Goal: Information Seeking & Learning: Learn about a topic

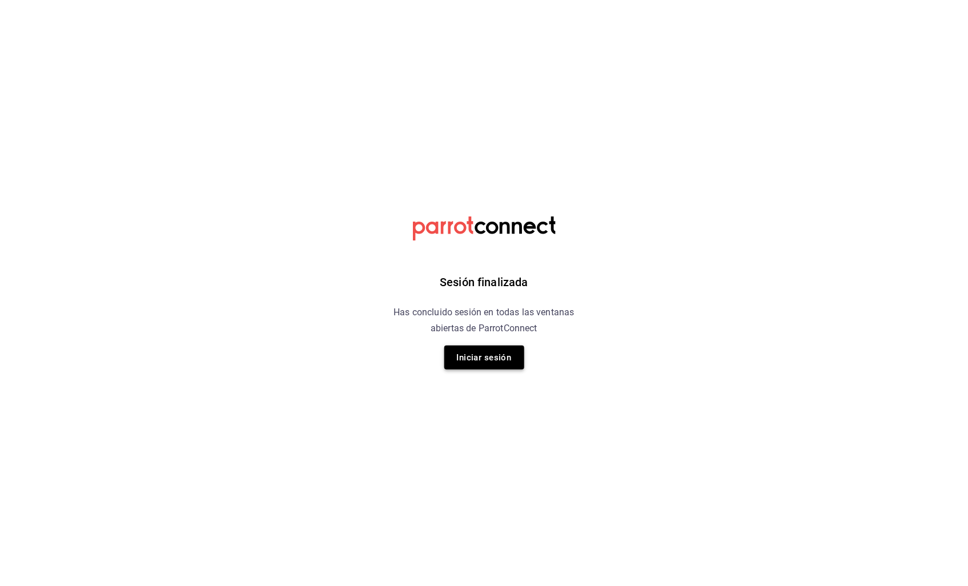
click at [477, 356] on button "Iniciar sesión" at bounding box center [484, 357] width 80 height 24
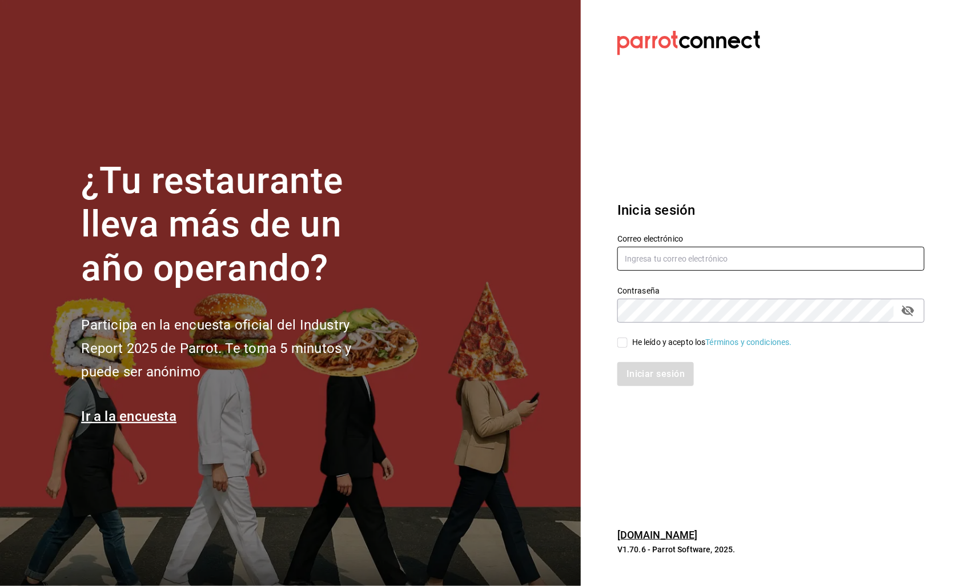
type input "facturacionsakuraramen@gmail.com"
drag, startPoint x: 637, startPoint y: 248, endPoint x: 653, endPoint y: 265, distance: 23.4
click at [638, 249] on input "facturacionsakuraramen@gmail.com" at bounding box center [770, 259] width 307 height 24
drag, startPoint x: 629, startPoint y: 344, endPoint x: 629, endPoint y: 353, distance: 9.2
click at [629, 344] on span "He leído y acepto los Términos y condiciones." at bounding box center [709, 342] width 164 height 12
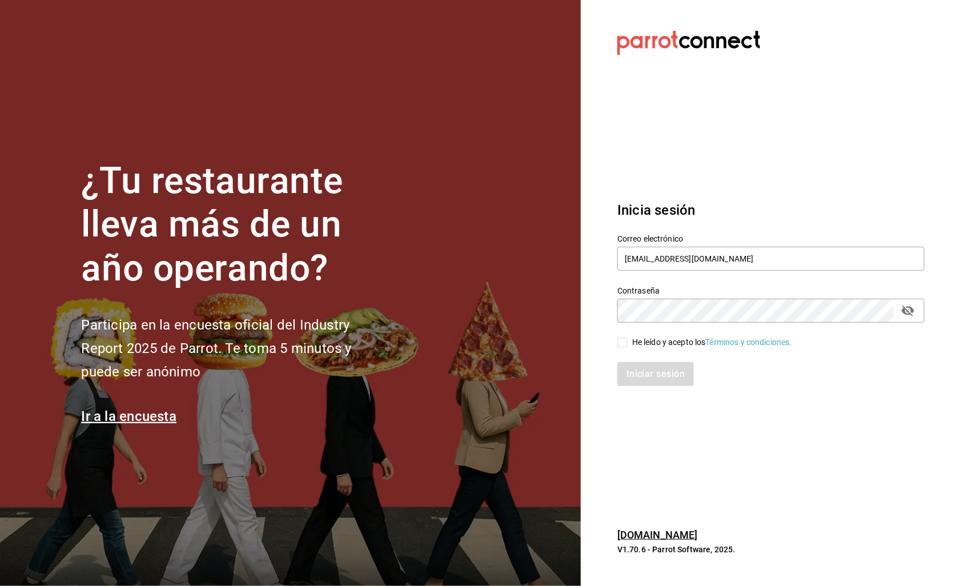
click at [627, 344] on input "He leído y acepto los Términos y condiciones." at bounding box center [622, 342] width 10 height 10
checkbox input "true"
click at [636, 373] on button "Iniciar sesión" at bounding box center [656, 374] width 78 height 24
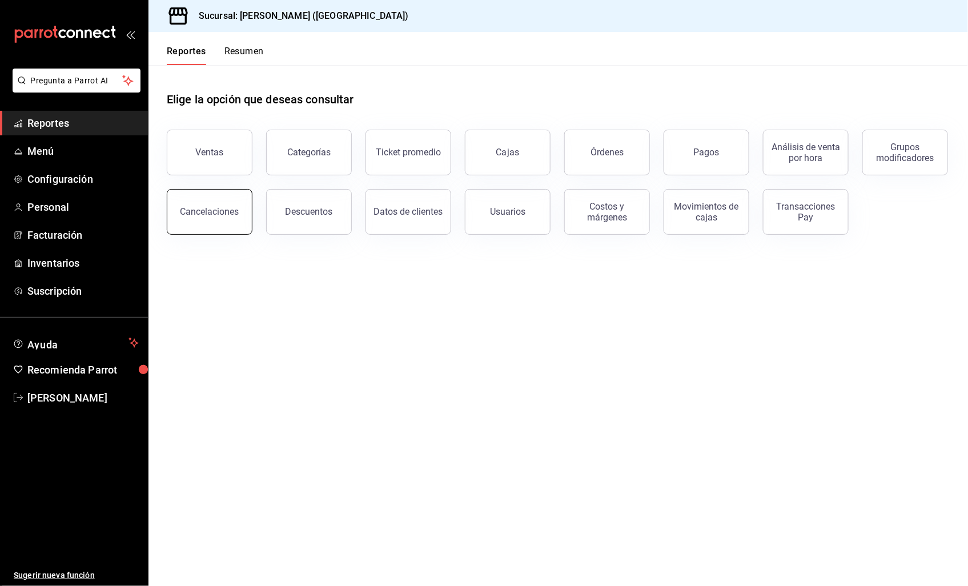
click at [212, 217] on div "Cancelaciones" at bounding box center [209, 211] width 59 height 11
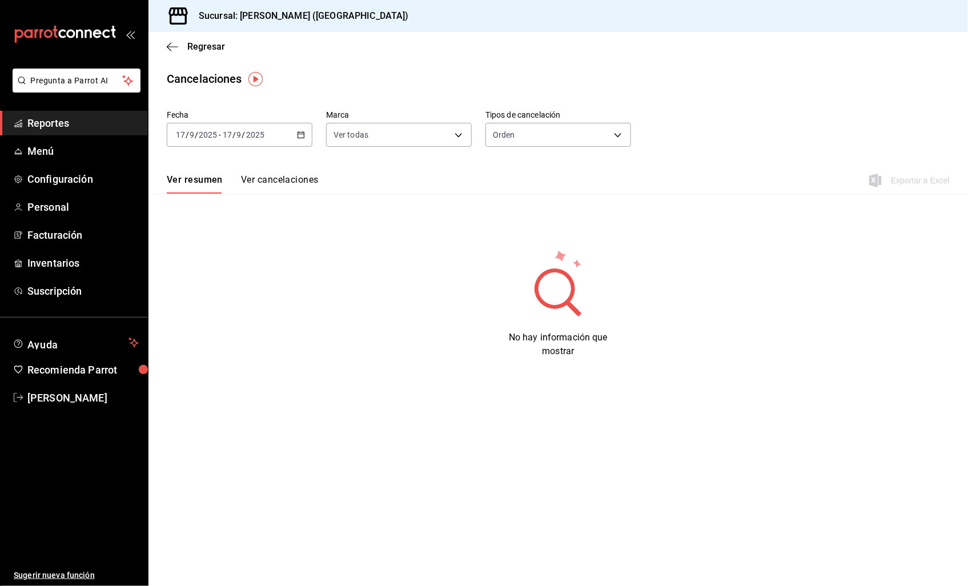
drag, startPoint x: 314, startPoint y: 140, endPoint x: 304, endPoint y: 138, distance: 9.9
click at [313, 140] on div "Fecha [DATE] [DATE] - [DATE] [DATE] Marca Ver todas [object Object] Tipos de ca…" at bounding box center [558, 133] width 783 height 55
click at [304, 138] on icon "button" at bounding box center [301, 135] width 8 height 8
click at [220, 300] on span "Rango de fechas" at bounding box center [220, 298] width 88 height 12
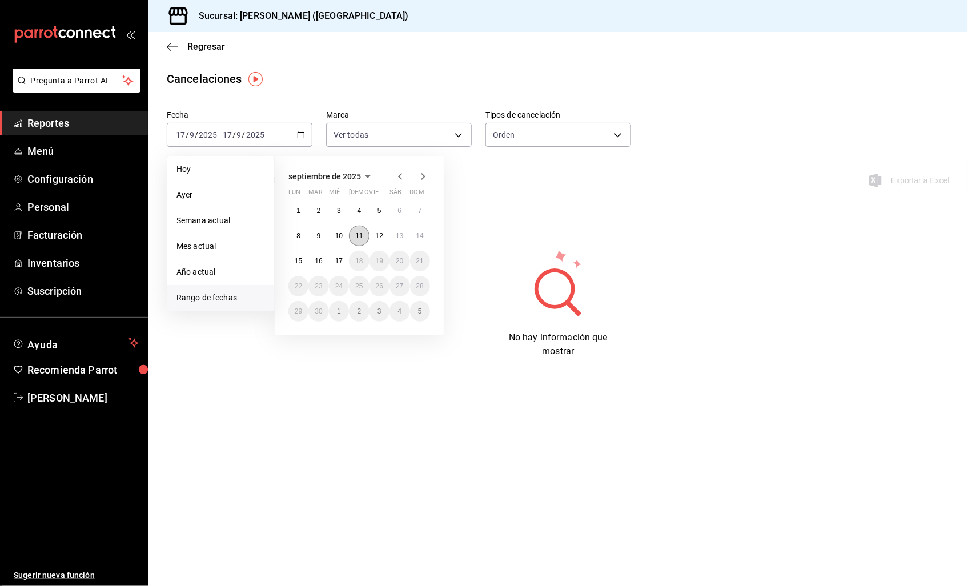
click at [360, 235] on abbr "11" at bounding box center [358, 236] width 7 height 8
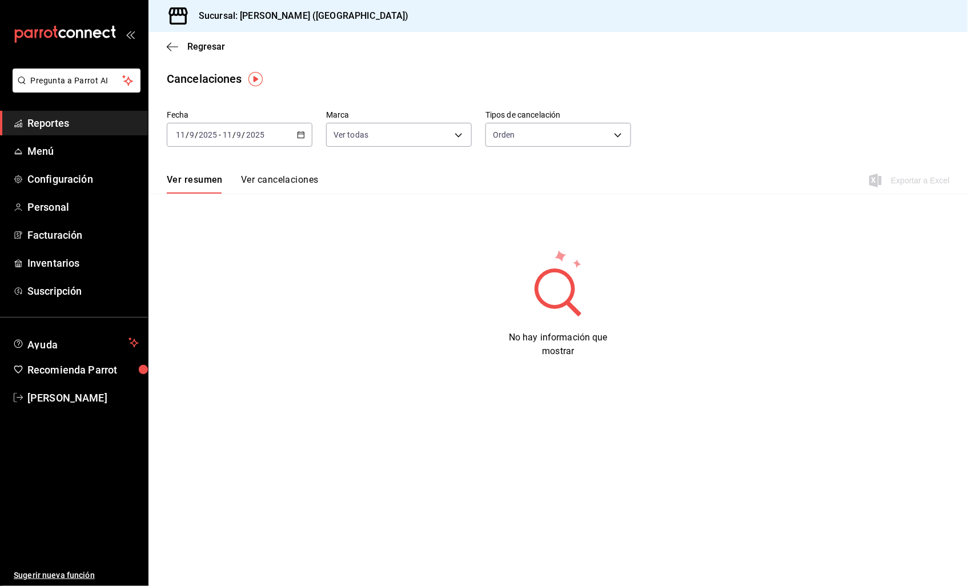
click at [408, 120] on div "Ver todas [object Object]" at bounding box center [399, 132] width 146 height 29
click at [406, 135] on body "Pregunta a Parrot AI Reportes Menú Configuración Personal Facturación Inventari…" at bounding box center [484, 293] width 968 height 586
click at [530, 128] on div at bounding box center [484, 293] width 968 height 586
click at [533, 132] on body "Pregunta a Parrot AI Reportes Menú Configuración Personal Facturación Inventari…" at bounding box center [484, 293] width 968 height 586
drag, startPoint x: 355, startPoint y: 202, endPoint x: 288, endPoint y: 180, distance: 70.2
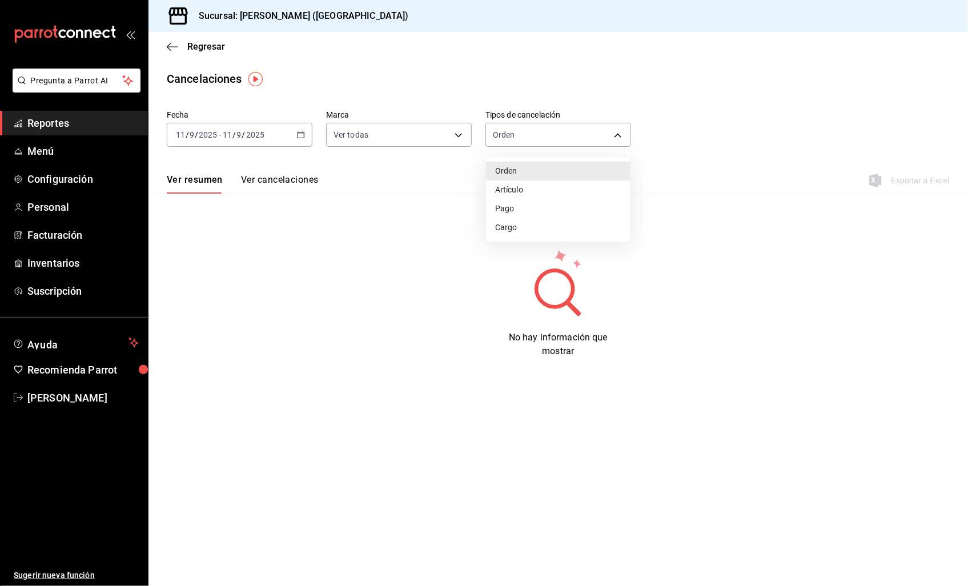
click at [352, 202] on div at bounding box center [484, 293] width 968 height 586
click at [284, 179] on button "Ver cancelaciones" at bounding box center [280, 183] width 78 height 19
click at [203, 181] on button "Ver resumen" at bounding box center [193, 183] width 53 height 19
click at [237, 141] on div "[DATE] [DATE] - [DATE] [DATE]" at bounding box center [240, 135] width 146 height 24
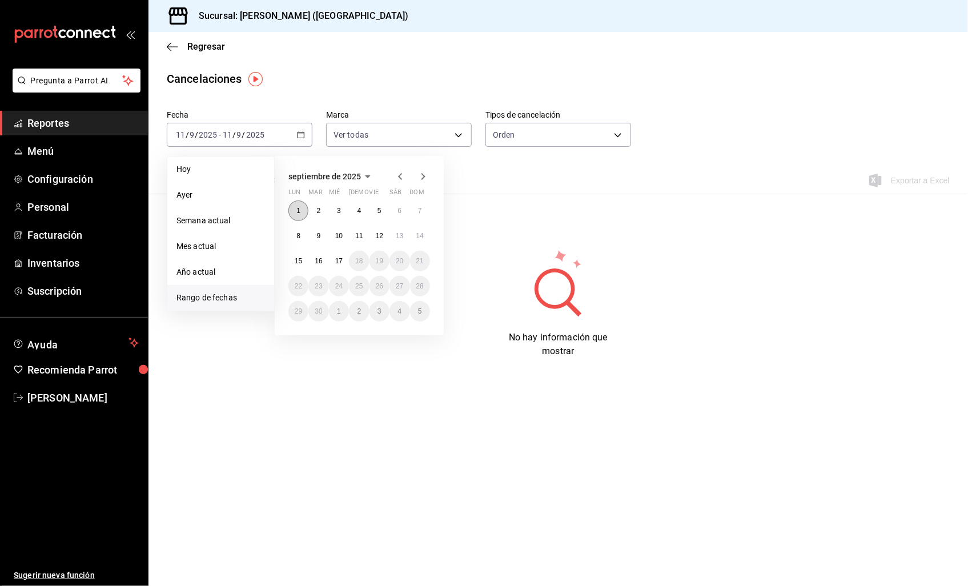
click at [301, 206] on button "1" at bounding box center [298, 210] width 20 height 21
click at [340, 264] on abbr "17" at bounding box center [338, 261] width 7 height 8
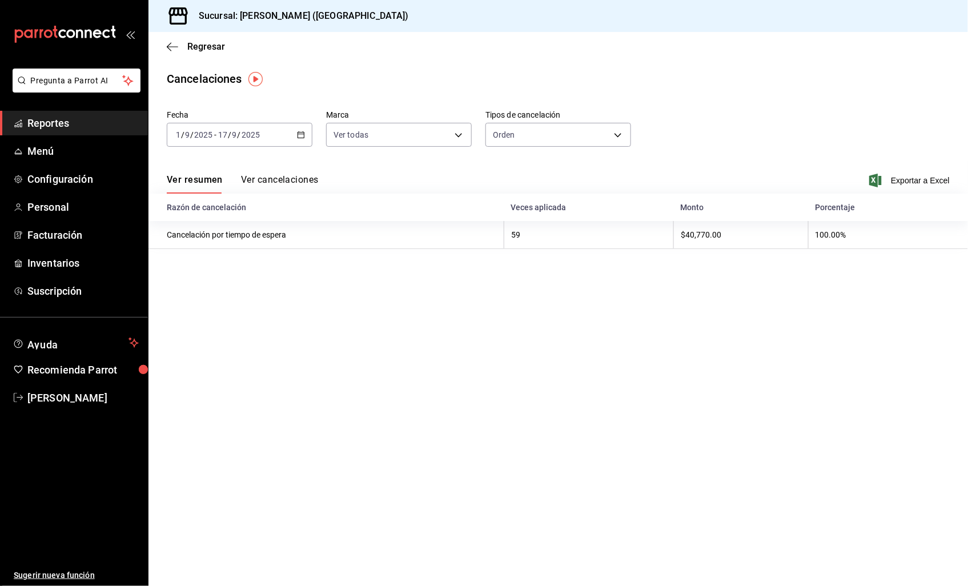
click at [296, 179] on button "Ver cancelaciones" at bounding box center [280, 183] width 78 height 19
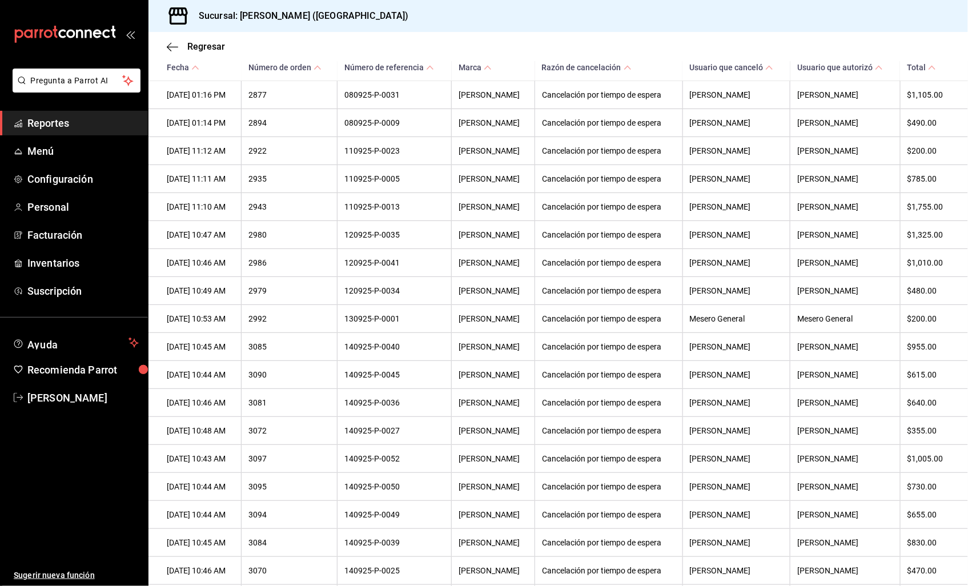
scroll to position [1205, 0]
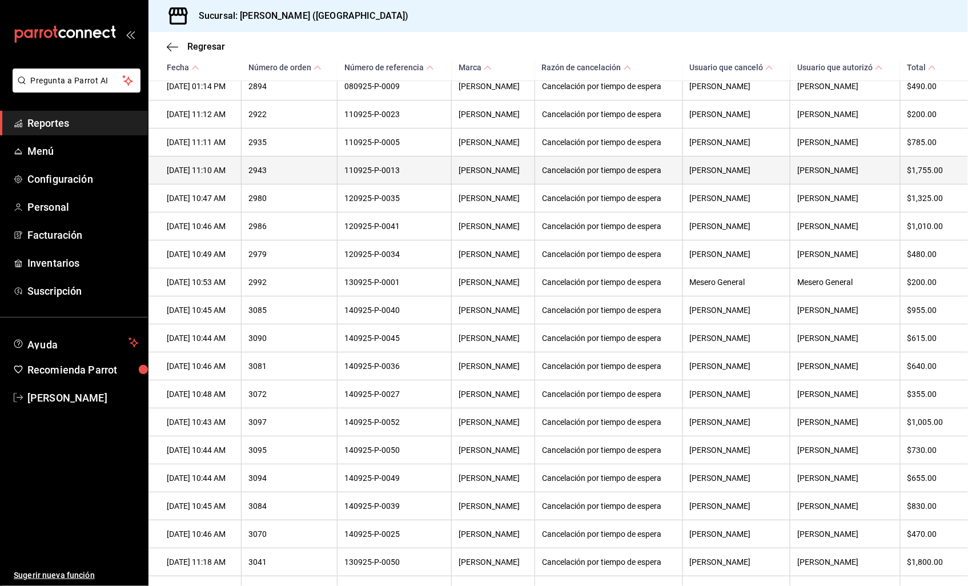
click at [671, 183] on th "Cancelación por tiempo de espera" at bounding box center [608, 170] width 147 height 28
click at [917, 184] on th "$1,755.00" at bounding box center [934, 170] width 68 height 28
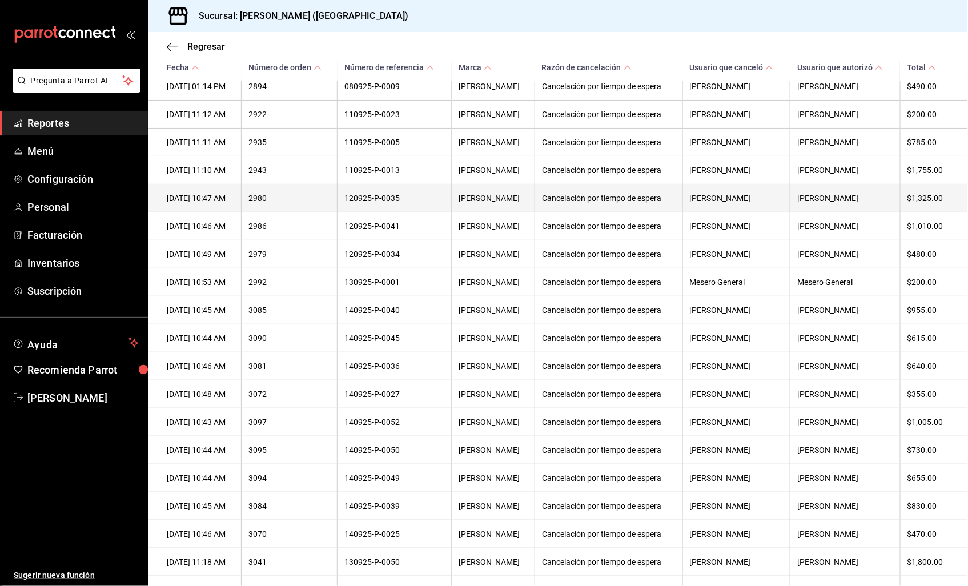
click at [332, 212] on th "2980" at bounding box center [289, 198] width 96 height 28
drag, startPoint x: 332, startPoint y: 212, endPoint x: 432, endPoint y: 217, distance: 100.6
click at [432, 212] on th "120925-P-0035" at bounding box center [394, 198] width 114 height 28
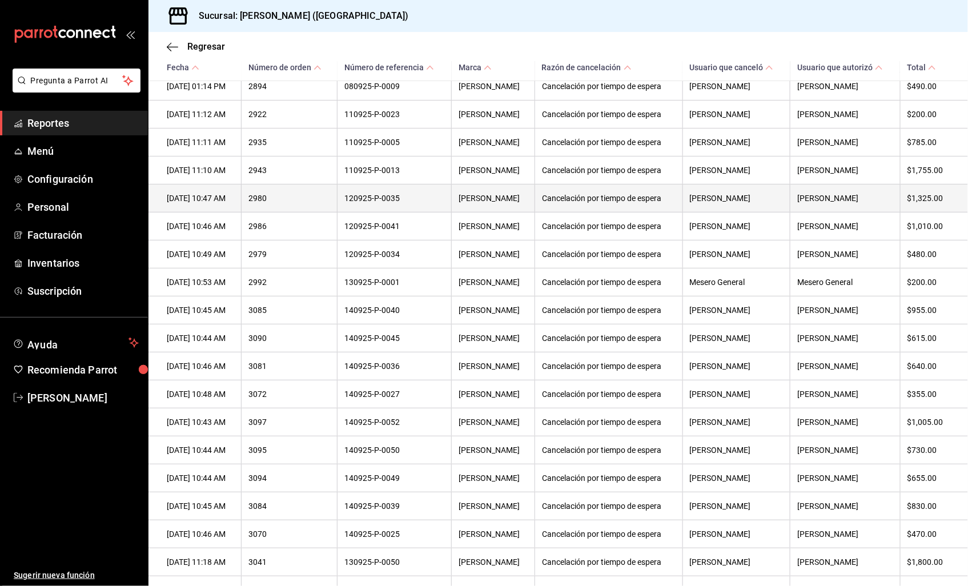
click at [432, 212] on th "120925-P-0035" at bounding box center [394, 198] width 114 height 28
click at [705, 212] on th "[PERSON_NAME]" at bounding box center [736, 198] width 108 height 28
click at [708, 212] on th "[PERSON_NAME]" at bounding box center [736, 198] width 108 height 28
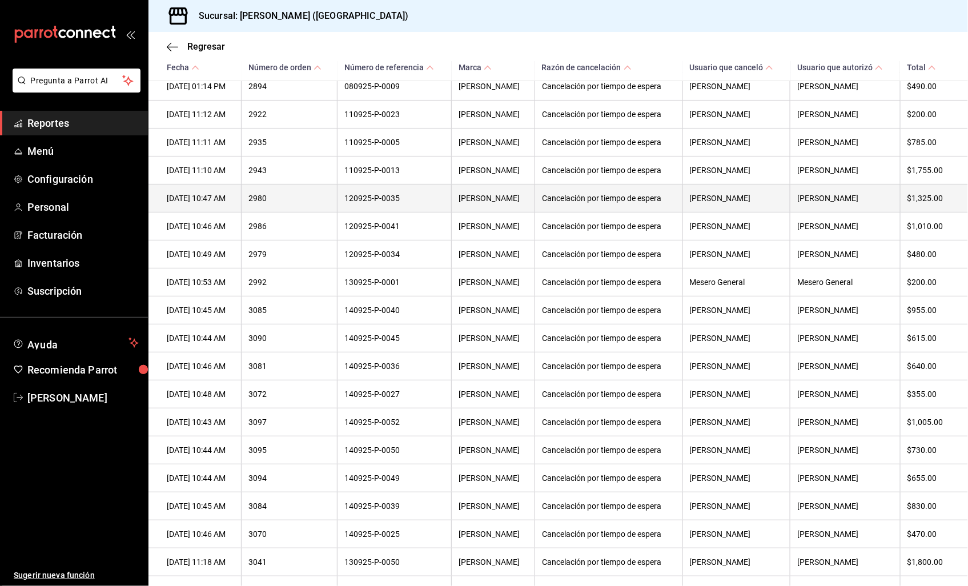
click at [920, 212] on th "$1,325.00" at bounding box center [934, 198] width 68 height 28
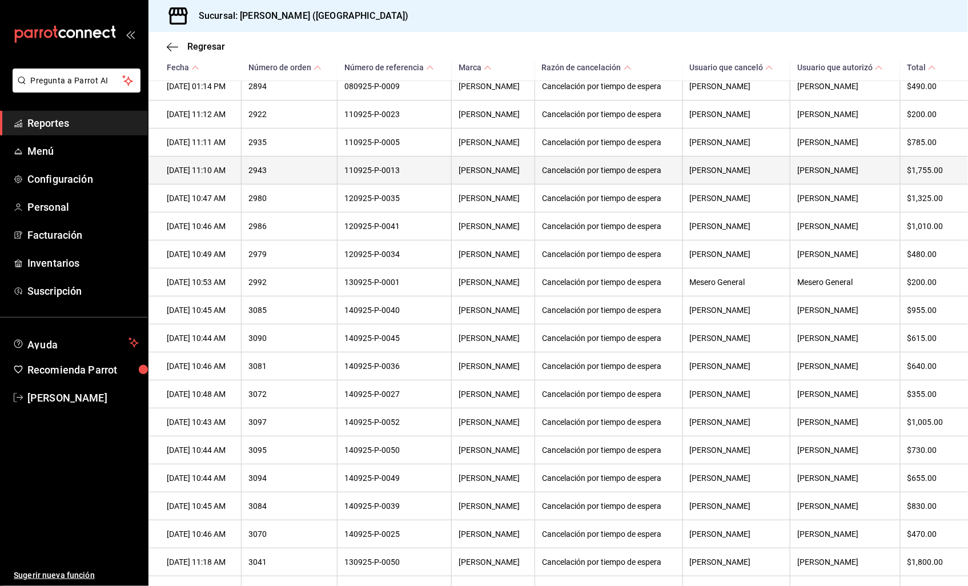
click at [921, 184] on th "$1,755.00" at bounding box center [934, 170] width 68 height 28
copy th "$1,755.00"
drag, startPoint x: 363, startPoint y: 184, endPoint x: 463, endPoint y: 188, distance: 100.6
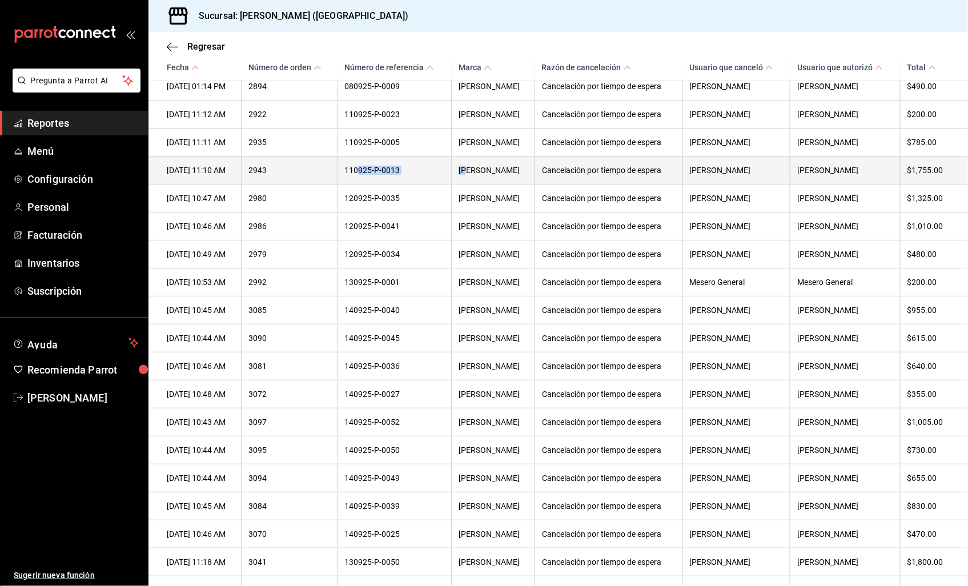
click at [462, 184] on tr "[DATE] 11:10 AM 2943 110925-P-0013 Sakura Ramen - QuintanaRoo Cancelación por t…" at bounding box center [557, 170] width 819 height 28
drag, startPoint x: 463, startPoint y: 188, endPoint x: 872, endPoint y: 188, distance: 408.8
click at [872, 184] on tr "[DATE] 11:10 AM 2943 110925-P-0013 Sakura Ramen - QuintanaRoo Cancelación por t…" at bounding box center [557, 170] width 819 height 28
click at [872, 184] on th "[PERSON_NAME]" at bounding box center [845, 170] width 110 height 28
click at [731, 184] on th "[PERSON_NAME]" at bounding box center [736, 170] width 108 height 28
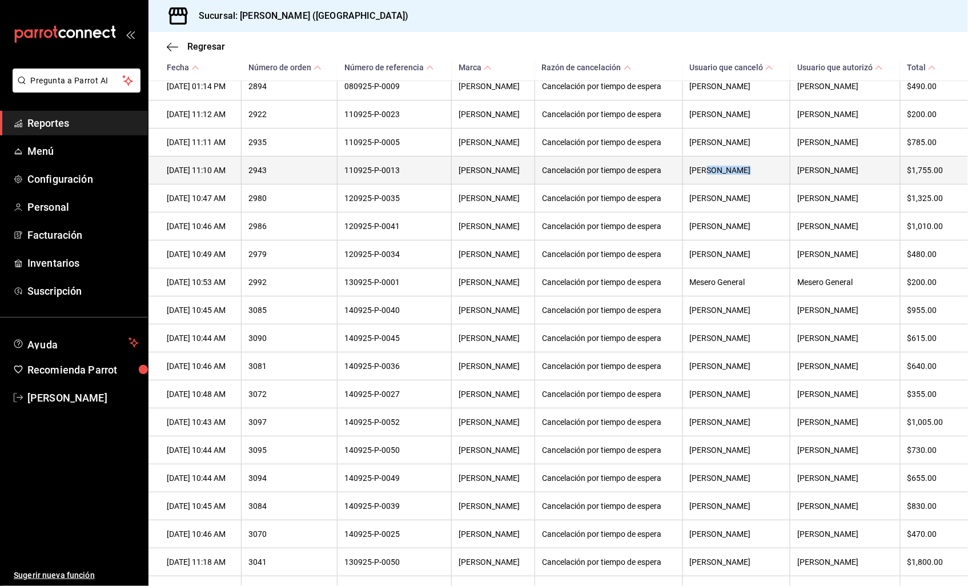
click at [731, 184] on th "[PERSON_NAME]" at bounding box center [736, 170] width 108 height 28
drag, startPoint x: 731, startPoint y: 186, endPoint x: 704, endPoint y: 191, distance: 27.3
click at [704, 184] on th "[PERSON_NAME]" at bounding box center [736, 170] width 108 height 28
drag, startPoint x: 692, startPoint y: 192, endPoint x: 955, endPoint y: 194, distance: 262.0
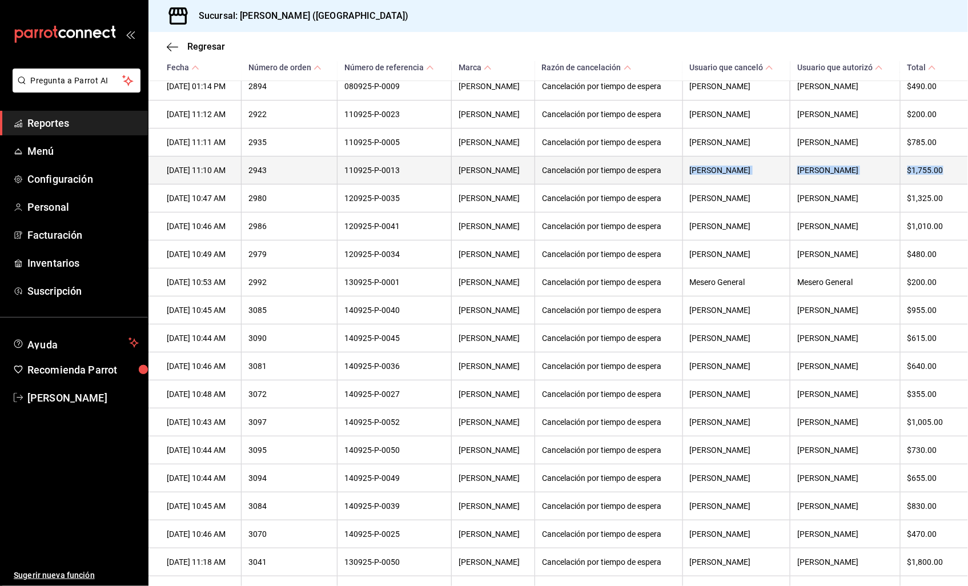
click at [955, 184] on tr "[DATE] 11:10 AM 2943 110925-P-0013 Sakura Ramen - QuintanaRoo Cancelación por t…" at bounding box center [557, 170] width 819 height 28
click at [955, 184] on th "$1,755.00" at bounding box center [934, 170] width 68 height 28
drag, startPoint x: 941, startPoint y: 195, endPoint x: 897, endPoint y: 192, distance: 43.5
click at [900, 184] on th "$1,755.00" at bounding box center [934, 170] width 68 height 28
drag, startPoint x: 897, startPoint y: 192, endPoint x: 799, endPoint y: 192, distance: 98.2
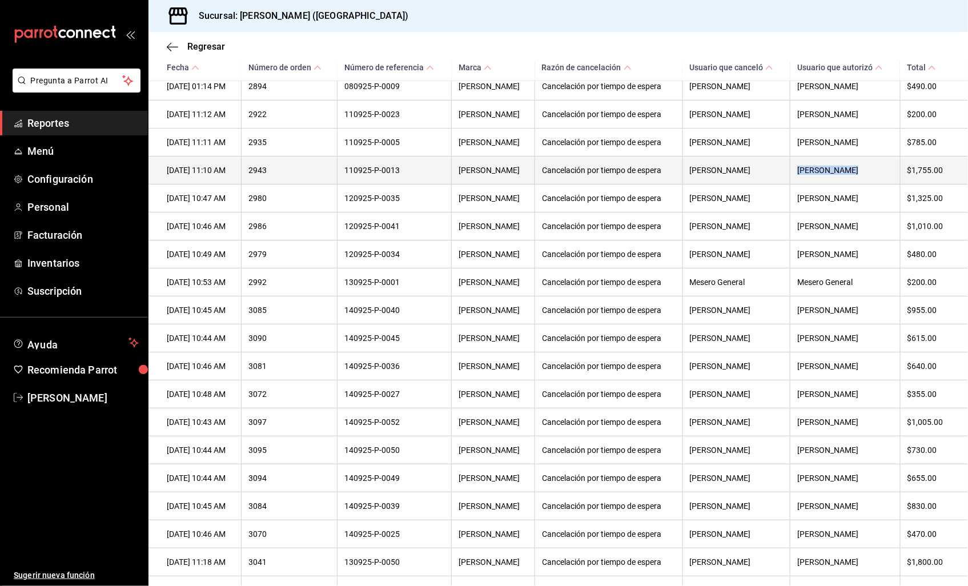
click at [799, 184] on th "[PERSON_NAME]" at bounding box center [845, 170] width 110 height 28
drag, startPoint x: 799, startPoint y: 192, endPoint x: 678, endPoint y: 188, distance: 121.6
click at [678, 184] on tr "[DATE] 11:10 AM 2943 110925-P-0013 Sakura Ramen - QuintanaRoo Cancelación por t…" at bounding box center [557, 170] width 819 height 28
drag, startPoint x: 678, startPoint y: 188, endPoint x: 647, endPoint y: 186, distance: 30.4
click at [647, 184] on th "Cancelación por tiempo de espera" at bounding box center [608, 170] width 147 height 28
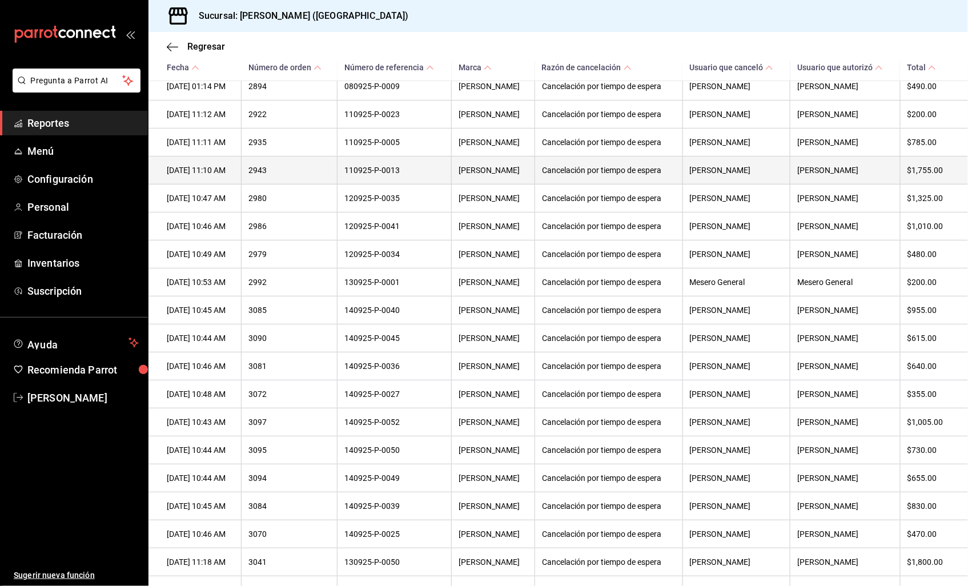
drag, startPoint x: 700, startPoint y: 186, endPoint x: 690, endPoint y: 187, distance: 10.9
click at [698, 184] on tr "[DATE] 11:10 AM 2943 110925-P-0013 Sakura Ramen - QuintanaRoo Cancelación por t…" at bounding box center [557, 170] width 819 height 28
drag, startPoint x: 671, startPoint y: 190, endPoint x: 665, endPoint y: 190, distance: 6.3
click at [665, 184] on th "Cancelación por tiempo de espera" at bounding box center [608, 170] width 147 height 28
drag, startPoint x: 665, startPoint y: 190, endPoint x: 699, endPoint y: 192, distance: 33.8
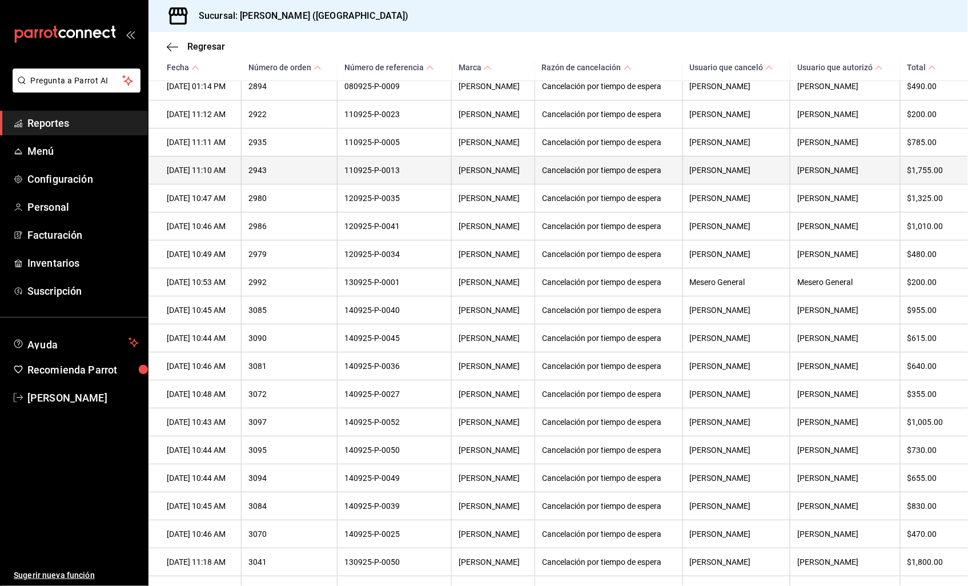
click at [699, 184] on th "[PERSON_NAME]" at bounding box center [736, 170] width 108 height 28
click at [695, 184] on tr "[DATE] 11:10 AM 2943 110925-P-0013 Sakura Ramen - QuintanaRoo Cancelación por t…" at bounding box center [557, 170] width 819 height 28
click at [682, 184] on th "Cancelación por tiempo de espera" at bounding box center [608, 170] width 147 height 28
drag, startPoint x: 680, startPoint y: 190, endPoint x: 647, endPoint y: 190, distance: 32.5
click at [647, 184] on th "Cancelación por tiempo de espera" at bounding box center [608, 170] width 147 height 28
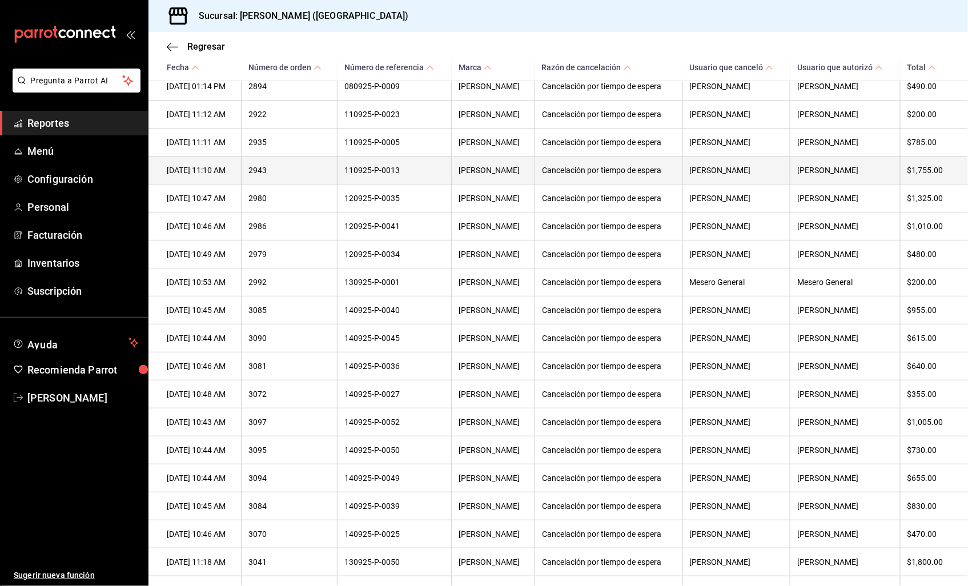
drag, startPoint x: 647, startPoint y: 190, endPoint x: 691, endPoint y: 187, distance: 43.5
click at [682, 184] on th "Cancelación por tiempo de espera" at bounding box center [608, 170] width 147 height 28
drag, startPoint x: 688, startPoint y: 190, endPoint x: 939, endPoint y: 192, distance: 251.2
click at [939, 184] on tr "[DATE] 11:10 AM 2943 110925-P-0013 Sakura Ramen - QuintanaRoo Cancelación por t…" at bounding box center [557, 170] width 819 height 28
click at [836, 184] on th "[PERSON_NAME]" at bounding box center [845, 170] width 110 height 28
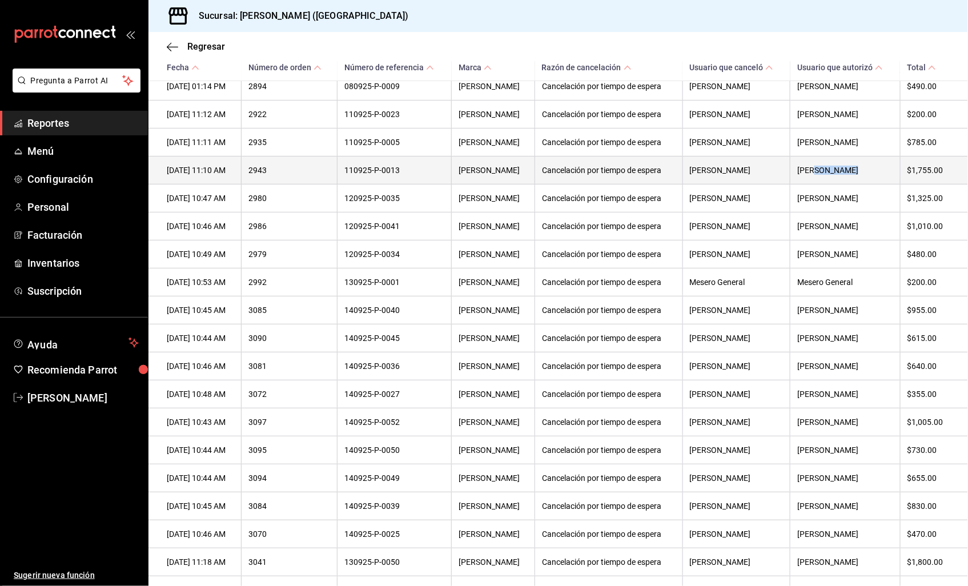
click at [836, 184] on th "[PERSON_NAME]" at bounding box center [845, 170] width 110 height 28
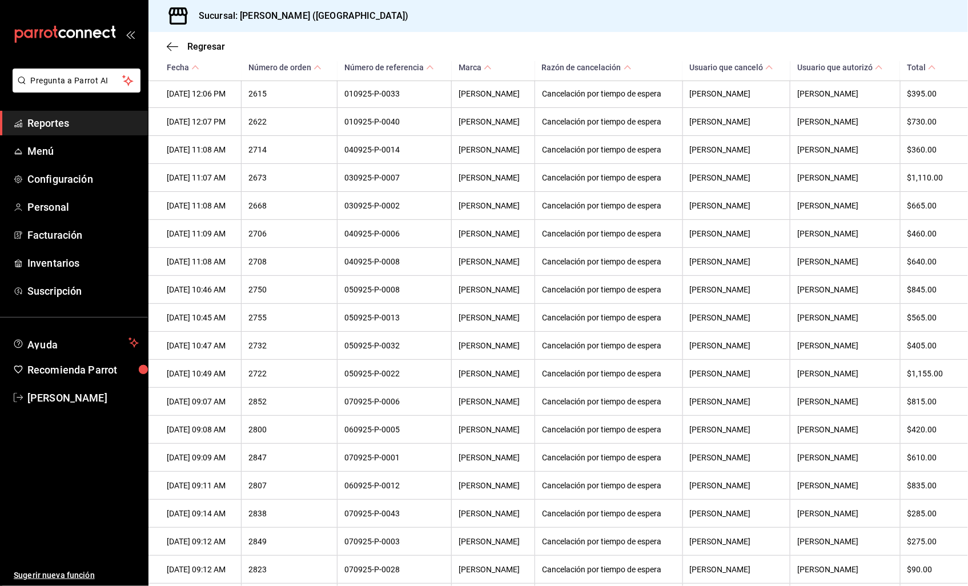
scroll to position [1379, 0]
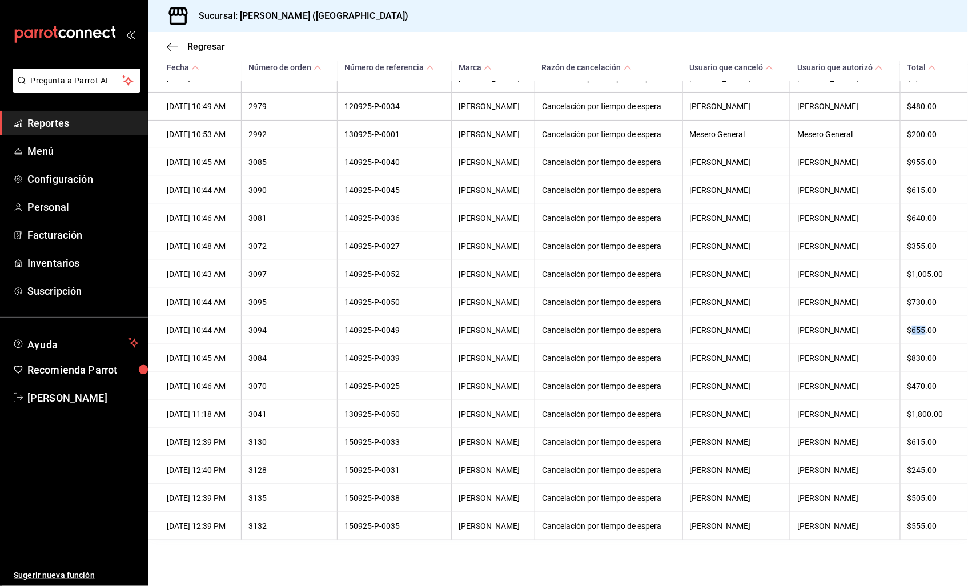
click at [48, 124] on span "Reportes" at bounding box center [82, 122] width 111 height 15
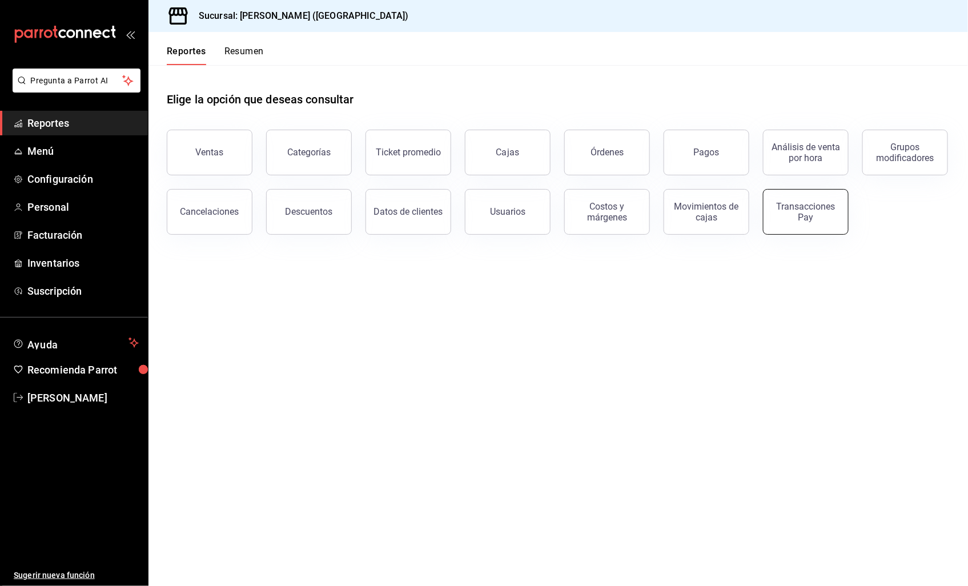
click at [790, 220] on div "Transacciones Pay" at bounding box center [805, 212] width 71 height 22
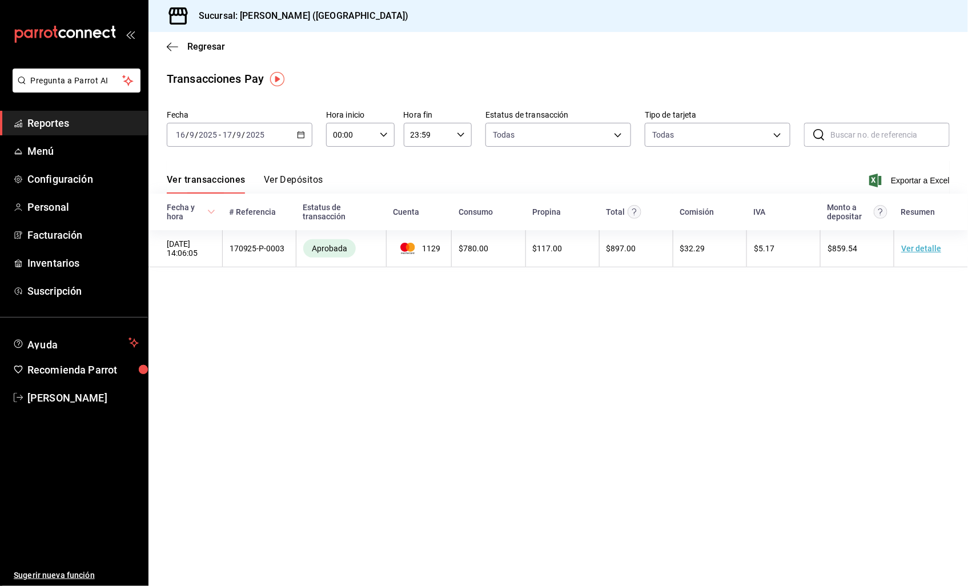
click at [300, 138] on icon "button" at bounding box center [301, 135] width 8 height 8
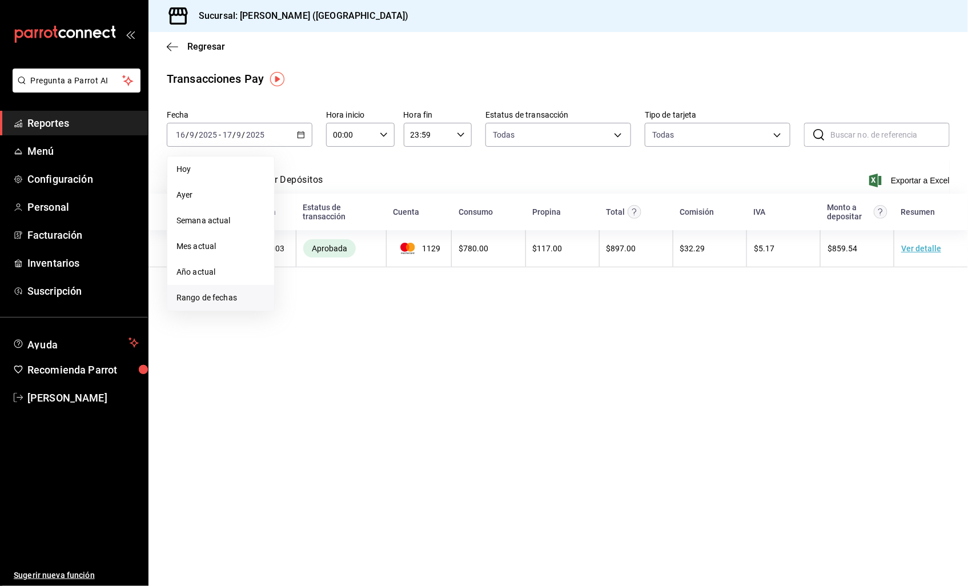
click at [196, 300] on span "Rango de fechas" at bounding box center [220, 298] width 88 height 12
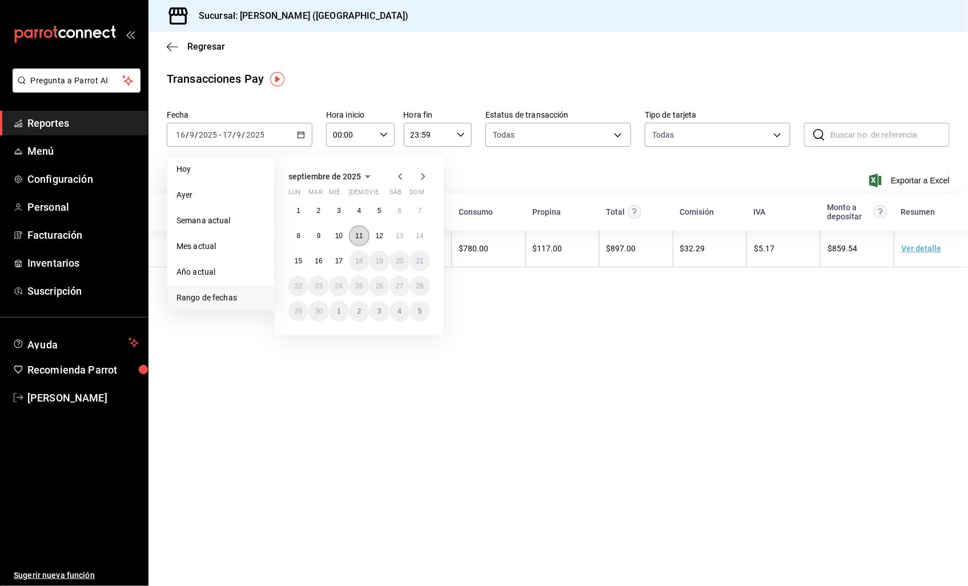
click at [356, 226] on button "11" at bounding box center [359, 235] width 20 height 21
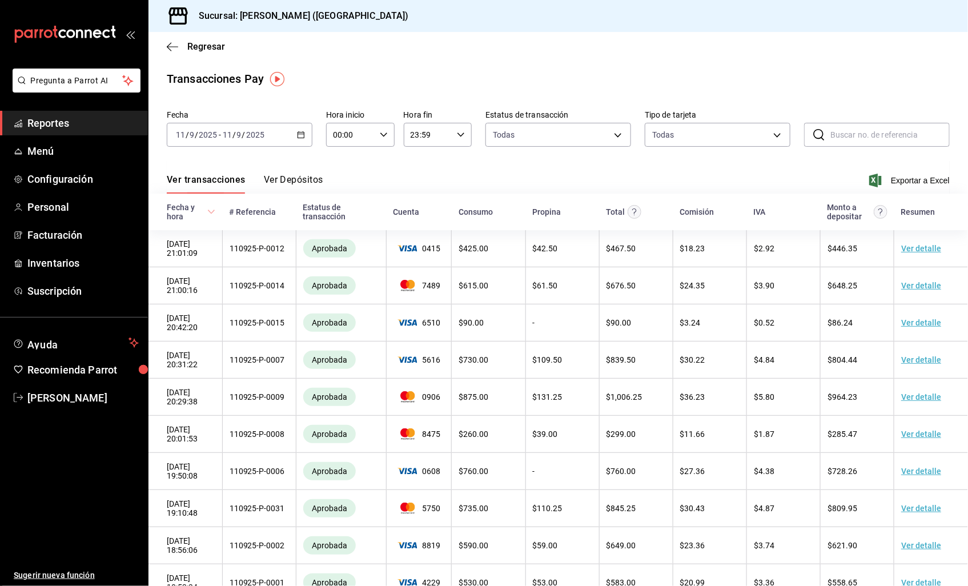
click at [315, 179] on button "Ver Depósitos" at bounding box center [293, 183] width 59 height 19
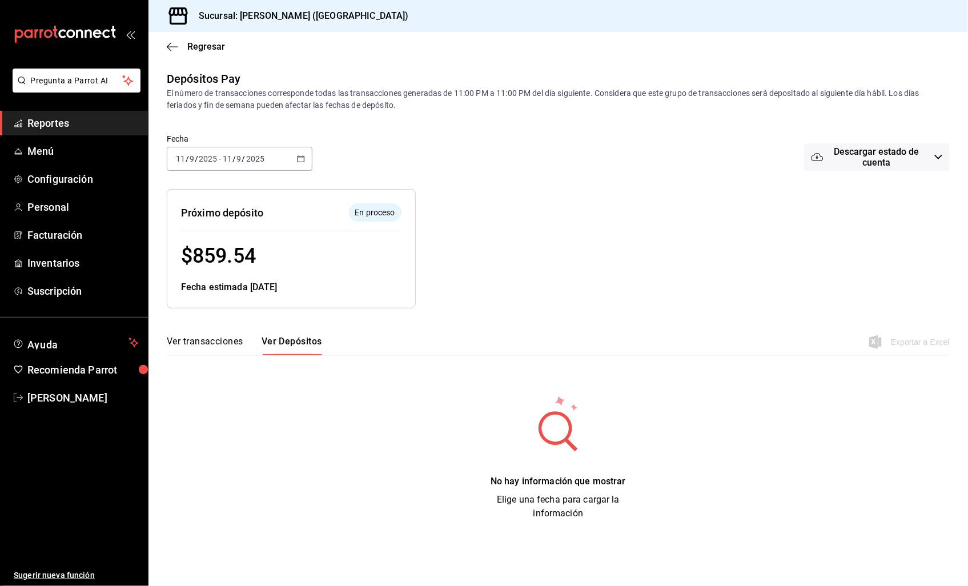
click at [168, 35] on div "Regresar" at bounding box center [557, 46] width 819 height 29
click at [168, 43] on icon "button" at bounding box center [172, 47] width 11 height 10
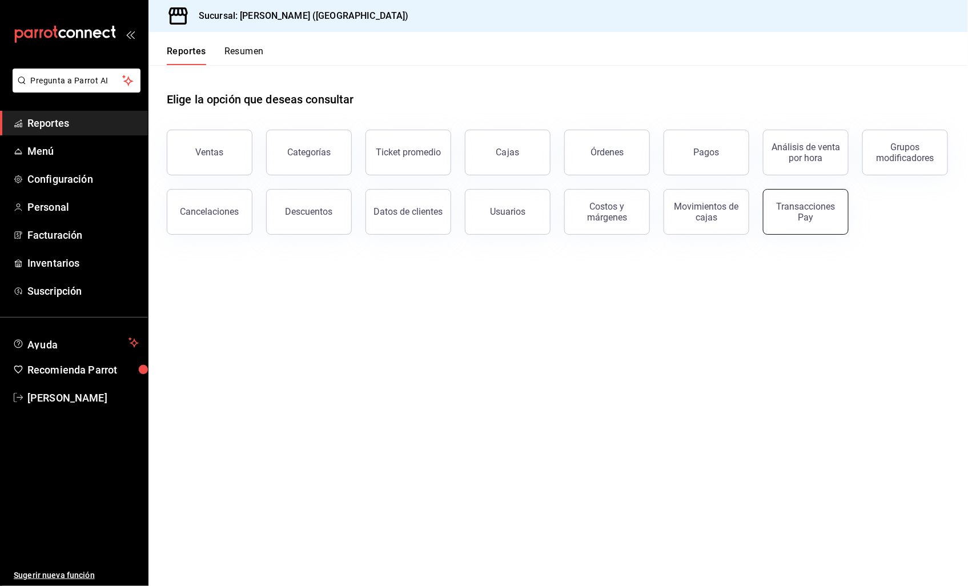
click at [774, 210] on div "Transacciones Pay" at bounding box center [805, 212] width 71 height 22
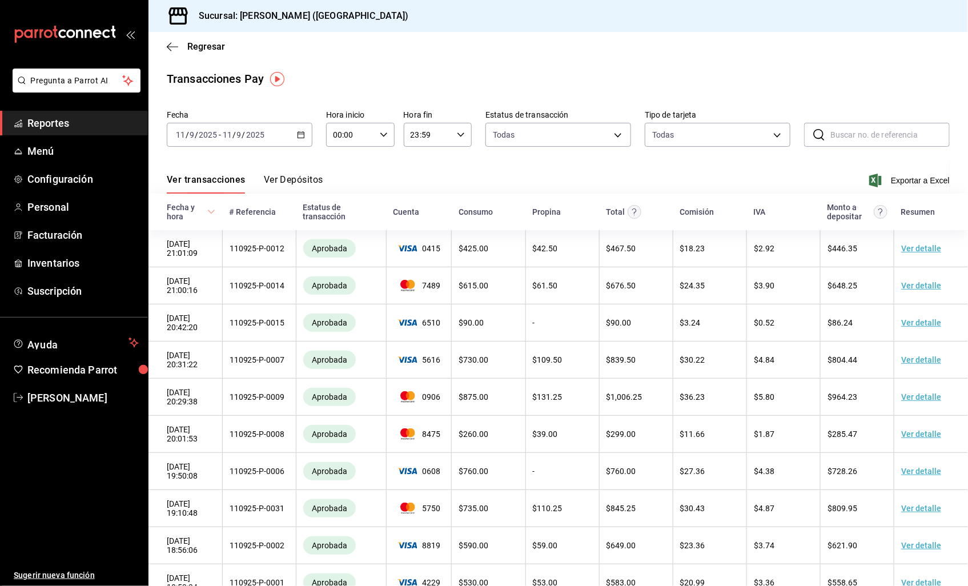
click at [308, 176] on button "Ver Depósitos" at bounding box center [293, 183] width 59 height 19
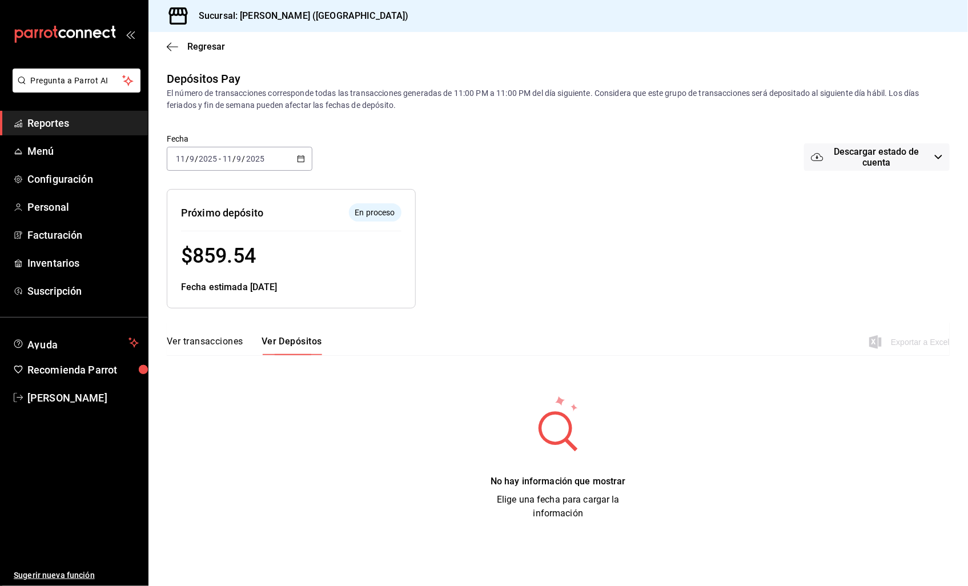
click at [170, 40] on div "Regresar" at bounding box center [557, 46] width 819 height 29
click at [168, 42] on div "Regresar" at bounding box center [557, 46] width 819 height 29
click at [167, 44] on icon "button" at bounding box center [172, 47] width 11 height 10
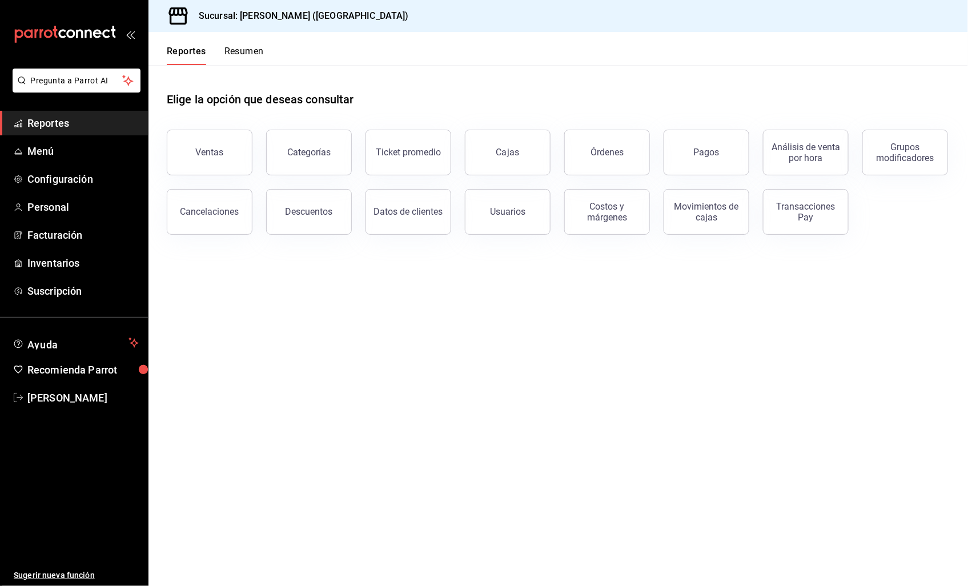
click at [172, 54] on button "Reportes" at bounding box center [186, 55] width 39 height 19
click at [795, 218] on div "Transacciones Pay" at bounding box center [805, 212] width 71 height 22
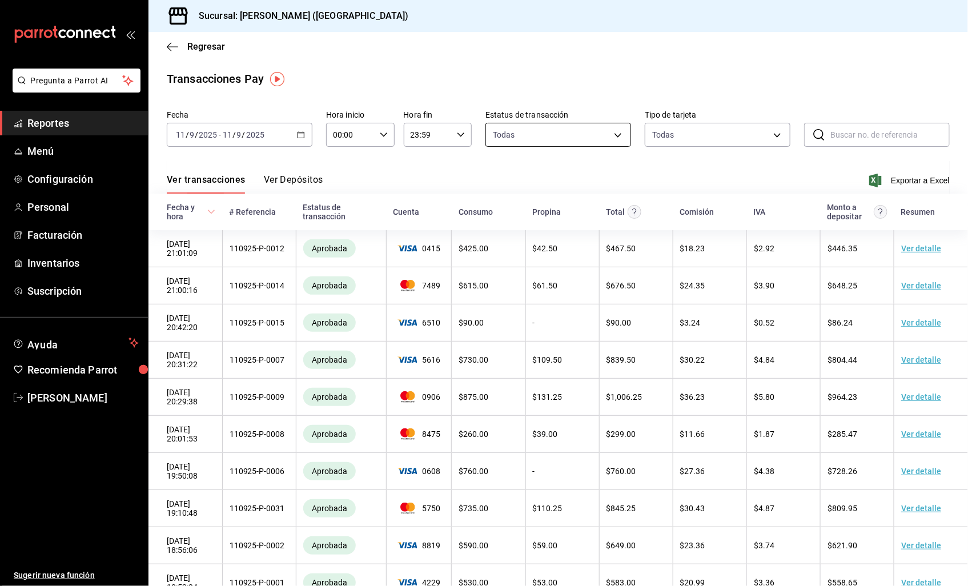
click at [526, 134] on body "Pregunta a Parrot AI Reportes Menú Configuración Personal Facturación Inventari…" at bounding box center [484, 293] width 968 height 586
click at [500, 179] on label at bounding box center [496, 179] width 15 height 17
click at [500, 179] on input "checkbox" at bounding box center [494, 180] width 10 height 10
checkbox input "true"
type input "approved,failed,canceled,reversed,refunded"
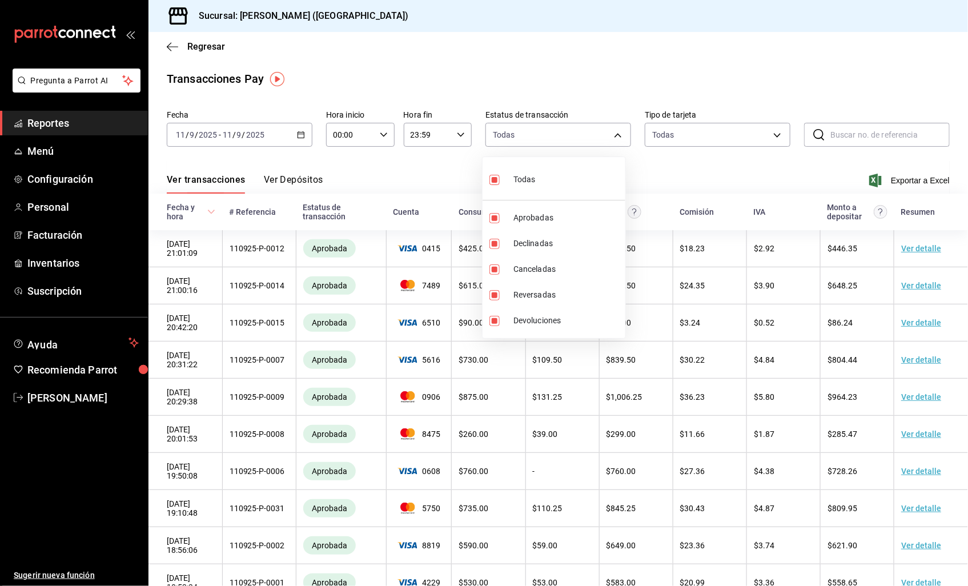
checkbox input "true"
click at [494, 317] on input "checkbox" at bounding box center [494, 321] width 10 height 10
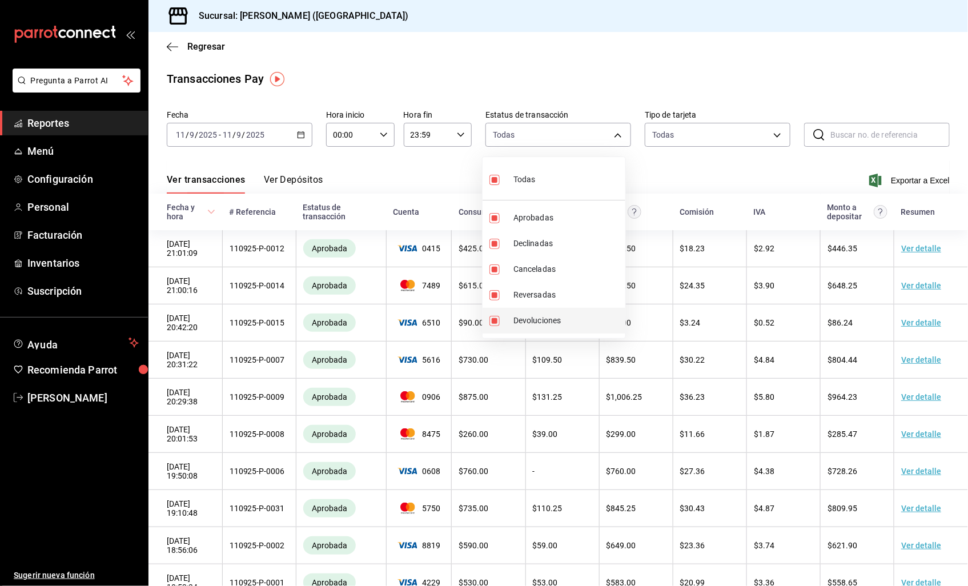
checkbox input "false"
type input "approved,failed,canceled,reversed"
checkbox input "false"
click at [486, 175] on li "Todas" at bounding box center [553, 179] width 143 height 34
type input "approved,failed,canceled,reversed,refunded"
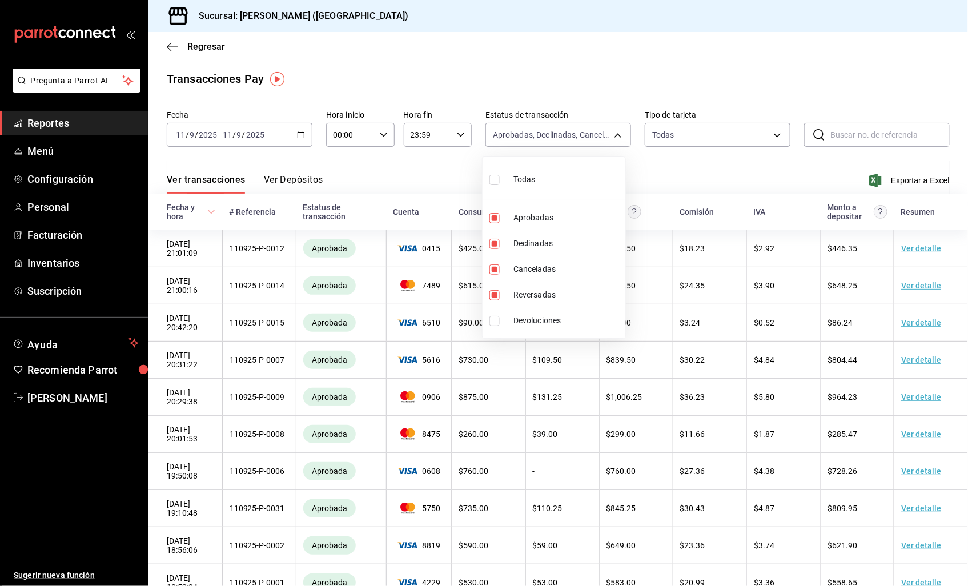
checkbox input "true"
click at [491, 180] on input "checkbox" at bounding box center [494, 180] width 10 height 10
checkbox input "false"
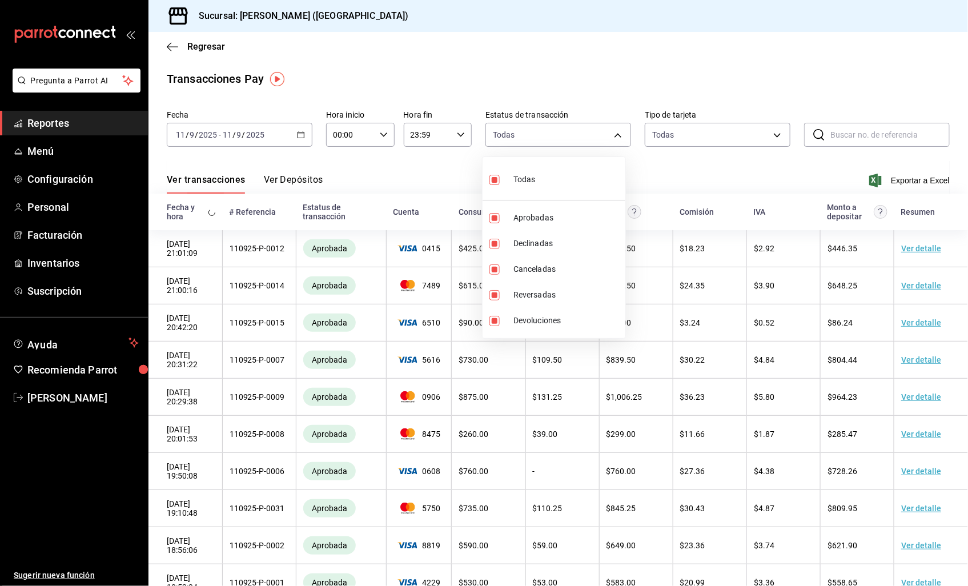
checkbox input "false"
click at [497, 323] on input "checkbox" at bounding box center [494, 321] width 10 height 10
checkbox input "true"
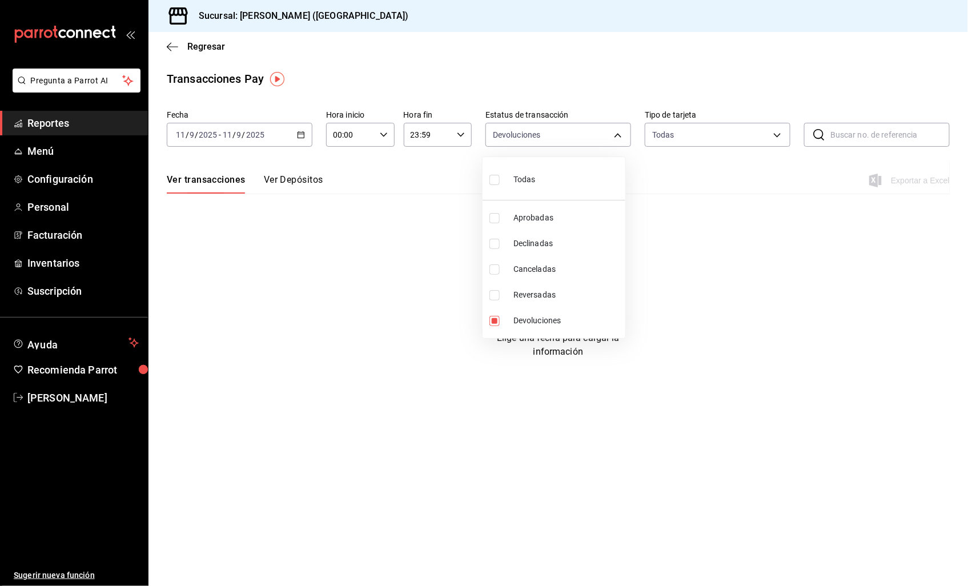
click at [387, 239] on div at bounding box center [484, 293] width 968 height 586
click at [300, 134] on icon "button" at bounding box center [301, 135] width 8 height 8
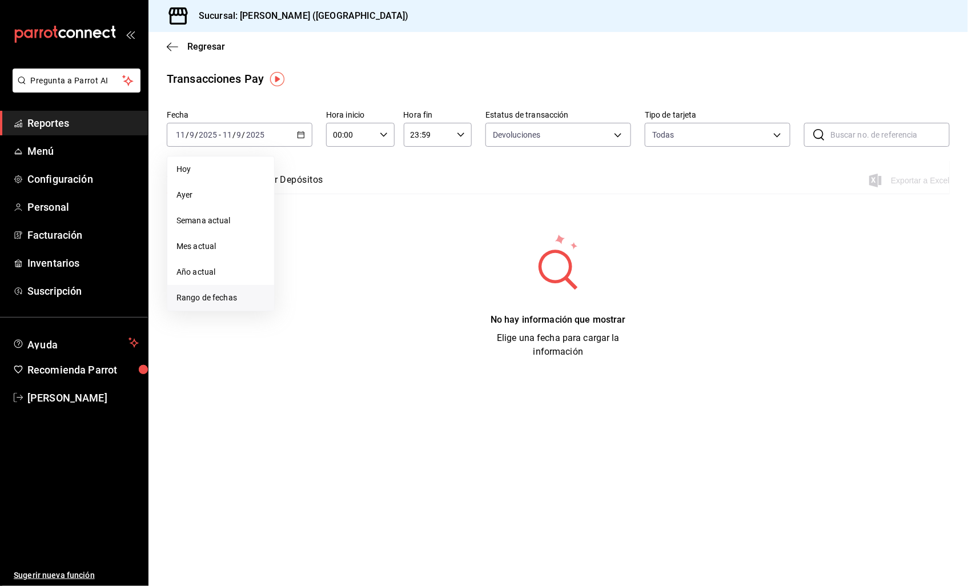
click at [209, 290] on li "Rango de fechas" at bounding box center [220, 298] width 107 height 26
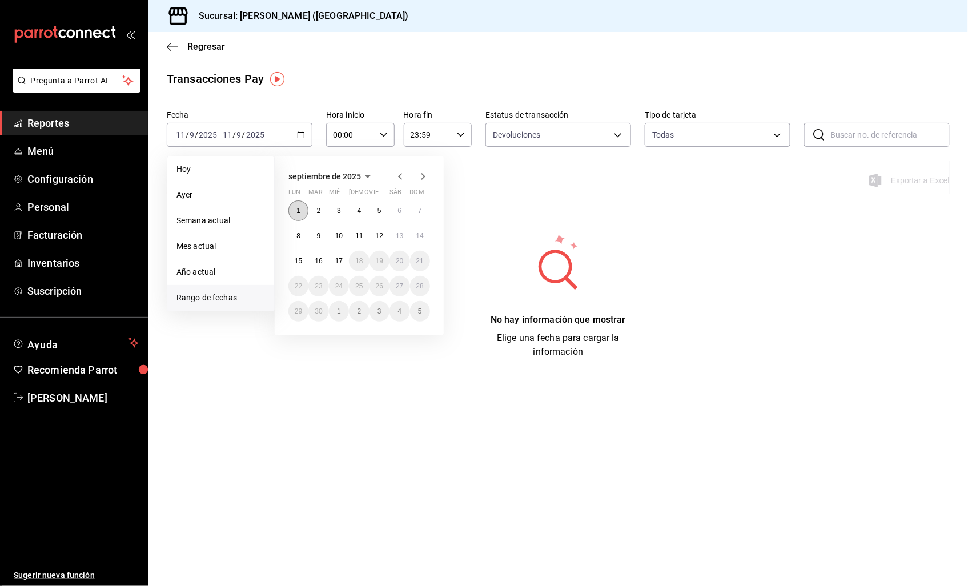
click at [291, 208] on button "1" at bounding box center [298, 210] width 20 height 21
click at [343, 261] on button "17" at bounding box center [339, 261] width 20 height 21
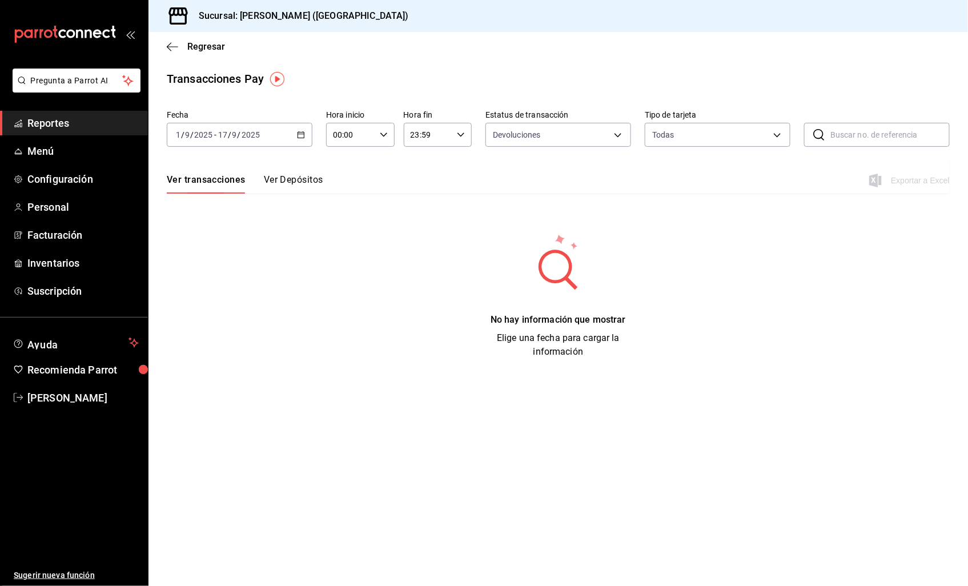
click at [295, 138] on div "[DATE] [DATE] - [DATE] [DATE]" at bounding box center [240, 135] width 146 height 24
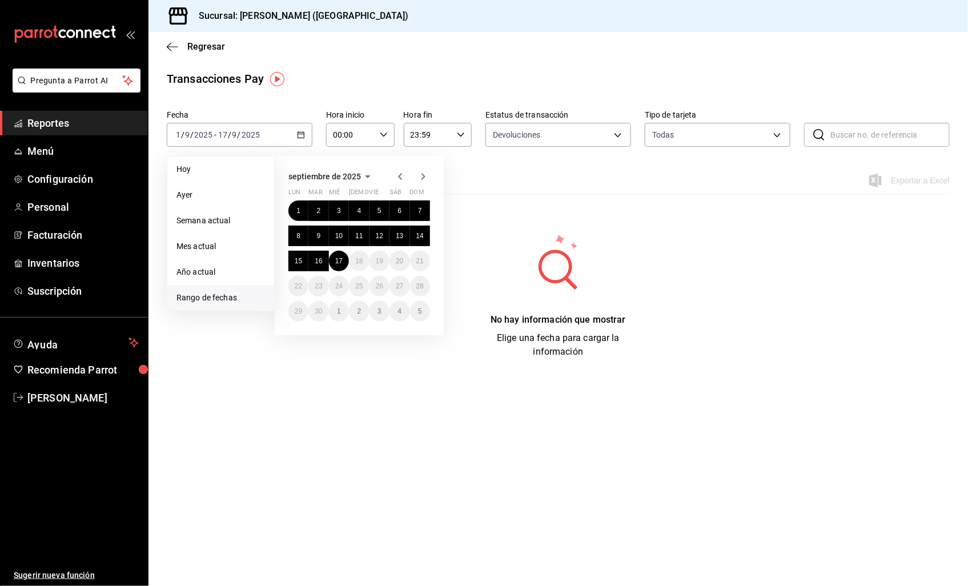
click at [682, 358] on div "No hay información que mostrar Elige una fecha para cargar la información" at bounding box center [558, 296] width 783 height 126
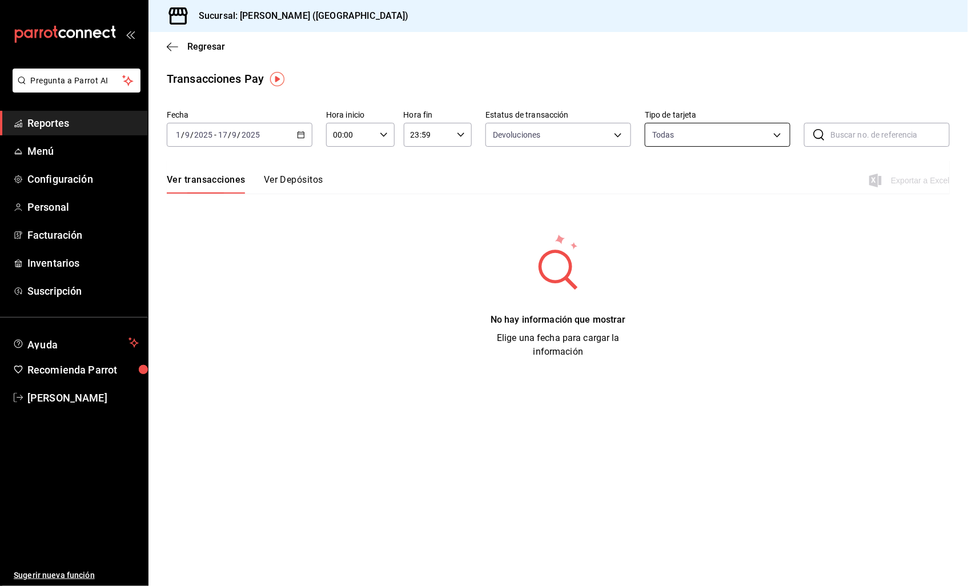
click at [728, 135] on body "Pregunta a Parrot AI Reportes Menú Configuración Personal Facturación Inventari…" at bounding box center [484, 293] width 968 height 586
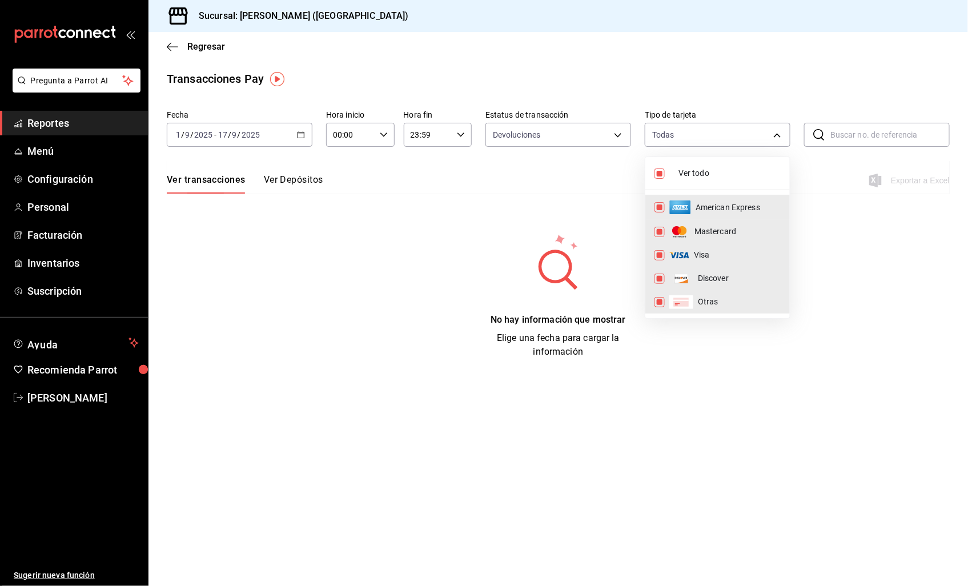
click at [715, 343] on div at bounding box center [484, 293] width 968 height 586
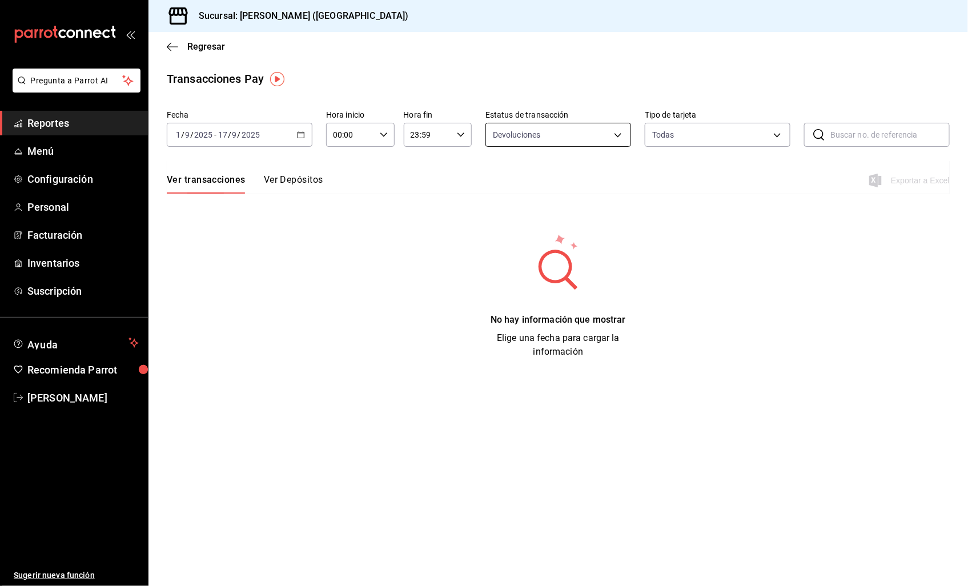
drag, startPoint x: 523, startPoint y: 150, endPoint x: 523, endPoint y: 143, distance: 6.3
click at [523, 149] on div "Fecha [DATE] [DATE] - [DATE] [DATE] Hora inicio 00:00 Hora inicio Hora fin 23:5…" at bounding box center [558, 133] width 783 height 55
click at [528, 132] on body "Pregunta a Parrot AI Reportes Menú Configuración Personal Facturación Inventari…" at bounding box center [484, 293] width 968 height 586
click at [545, 264] on span "Canceladas" at bounding box center [571, 269] width 109 height 12
type input "refunded,canceled"
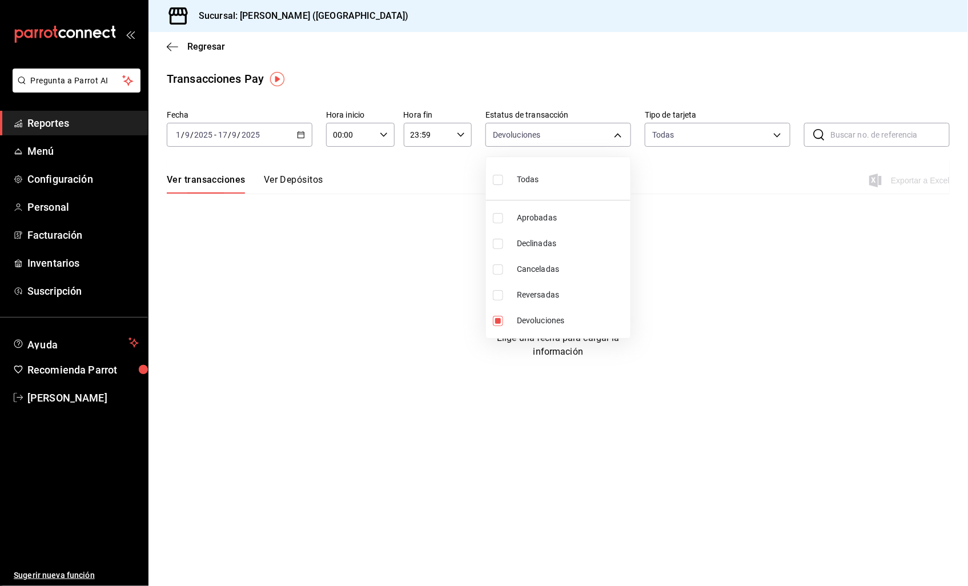
checkbox input "true"
click at [551, 289] on span "Reversadas" at bounding box center [567, 295] width 109 height 12
type input "refunded,canceled,reversed"
checkbox input "true"
click at [539, 246] on span "Declinadas" at bounding box center [567, 243] width 109 height 12
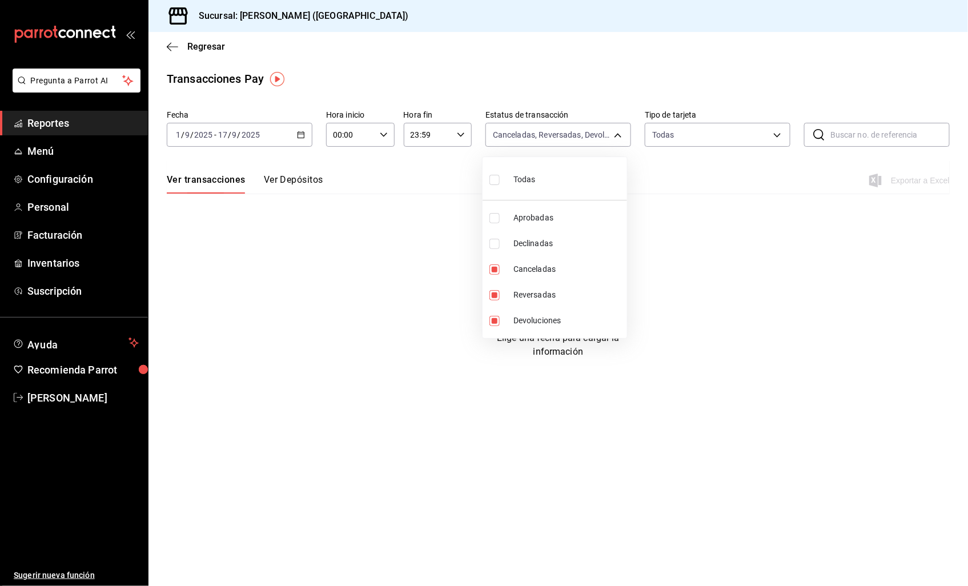
type input "refunded,canceled,reversed,failed"
checkbox input "true"
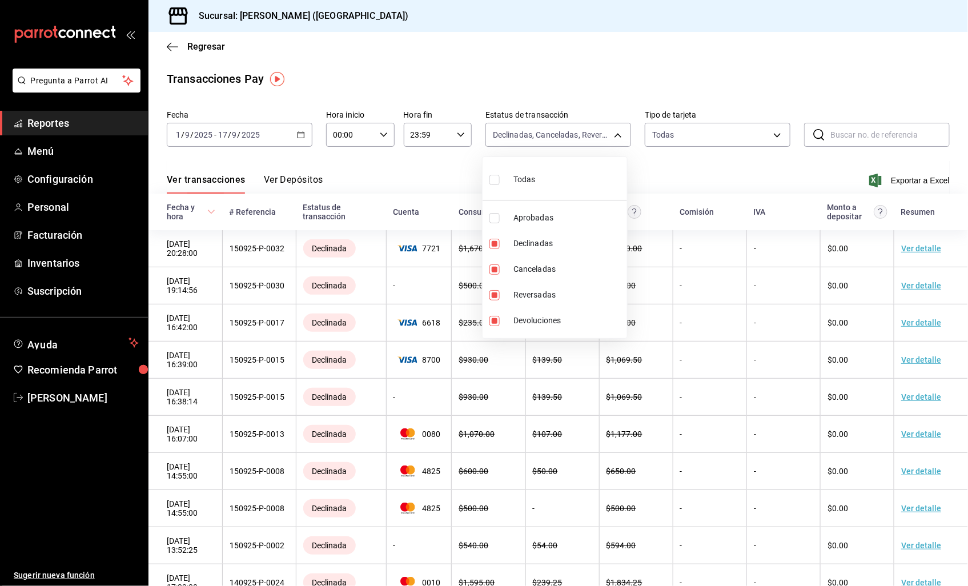
click at [728, 362] on div at bounding box center [484, 293] width 968 height 586
click at [534, 134] on body "Pregunta a Parrot AI Reportes Menú Configuración Personal Facturación Inventari…" at bounding box center [484, 293] width 968 height 586
click at [516, 212] on span "Aprobadas" at bounding box center [566, 218] width 107 height 12
type input "refunded,canceled,reversed,failed,approved"
checkbox input "true"
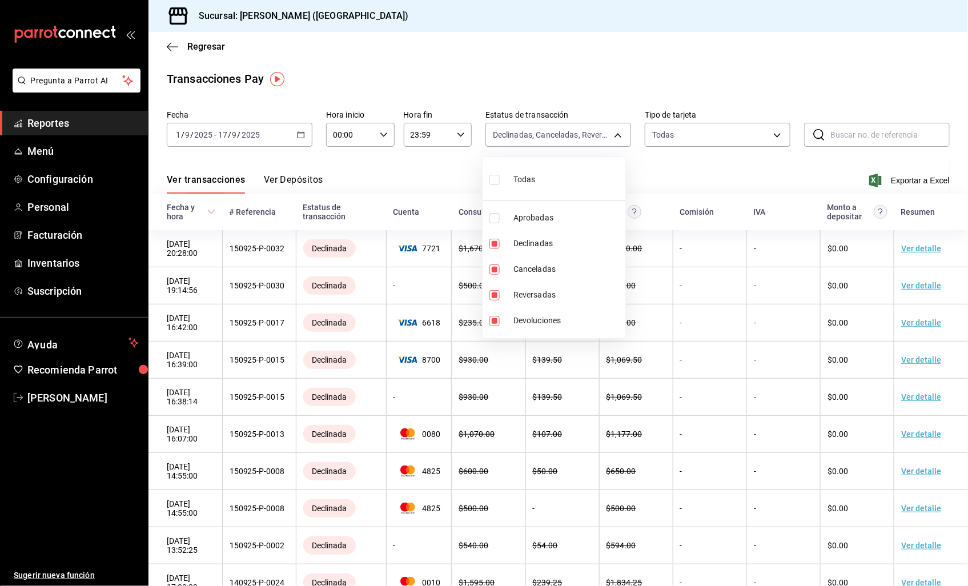
checkbox input "true"
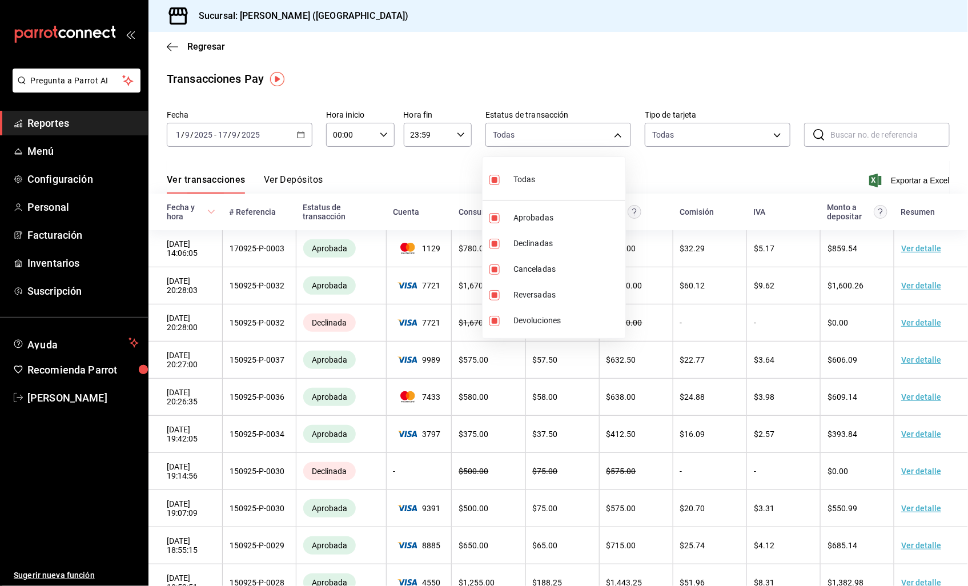
click at [766, 324] on div at bounding box center [484, 293] width 968 height 586
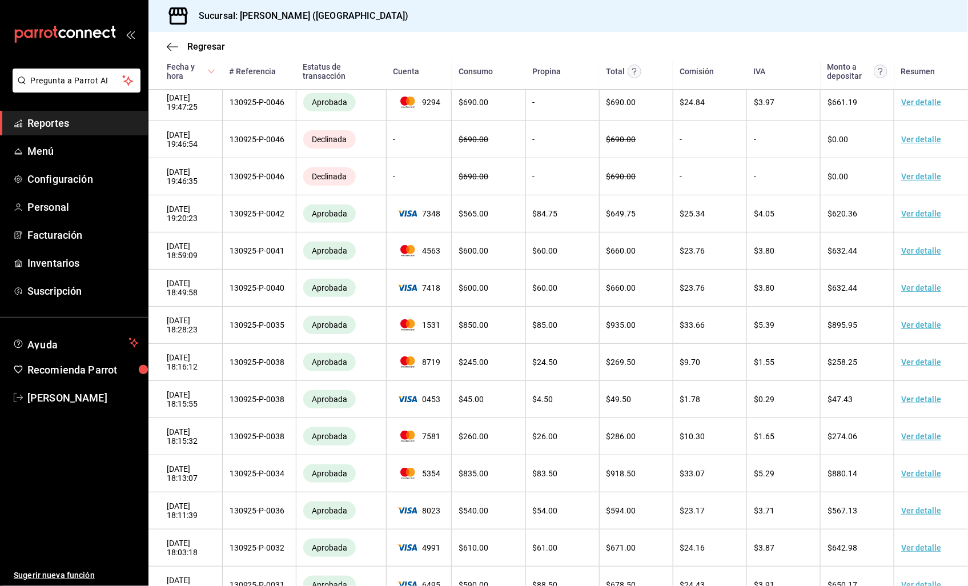
scroll to position [3477, 0]
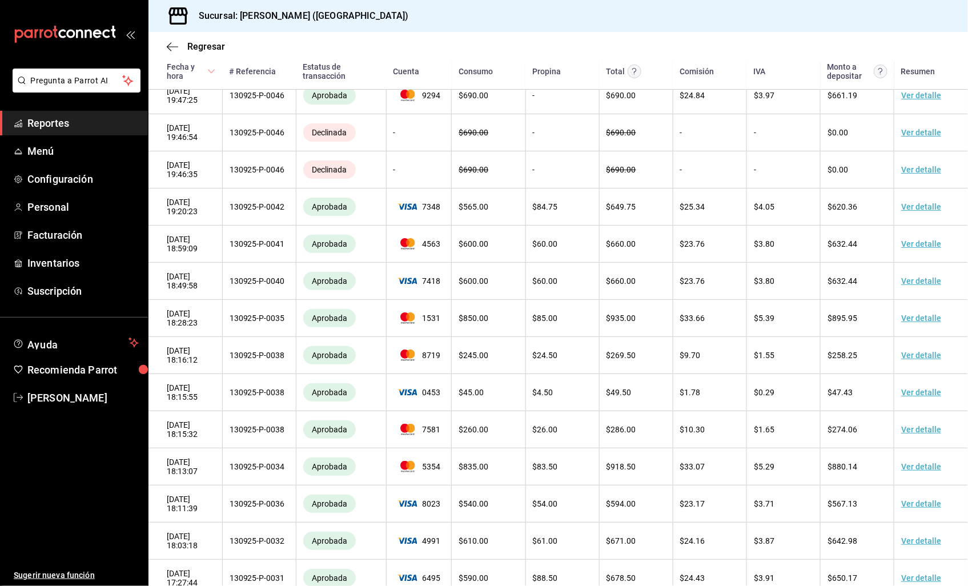
click at [82, 128] on span "Reportes" at bounding box center [82, 122] width 111 height 15
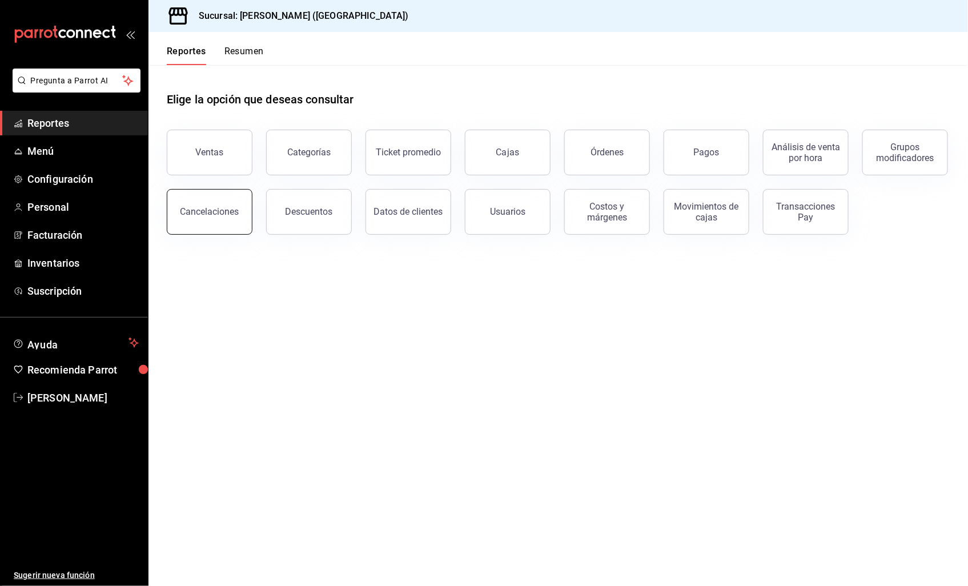
click at [217, 218] on button "Cancelaciones" at bounding box center [210, 212] width 86 height 46
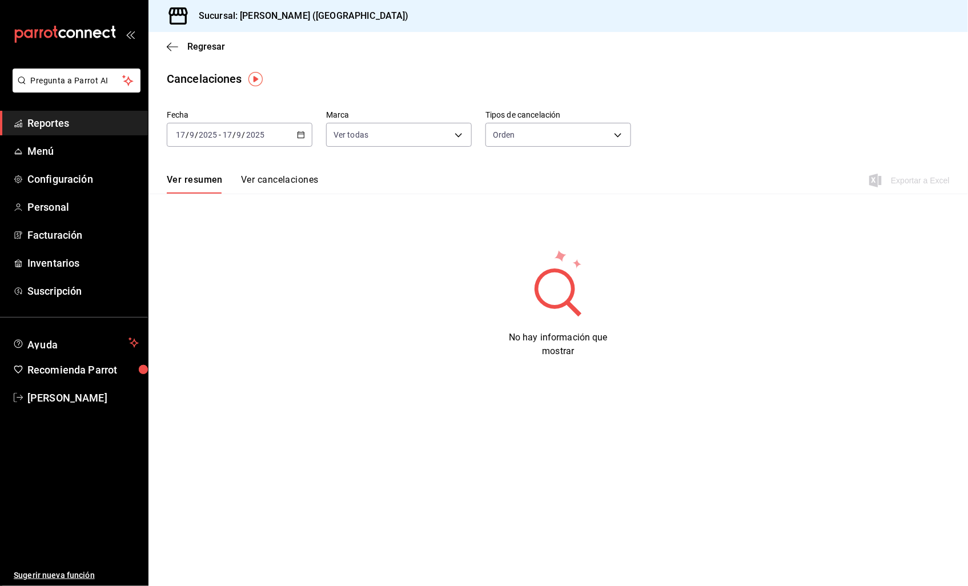
click at [287, 186] on button "Ver cancelaciones" at bounding box center [280, 183] width 78 height 19
click at [300, 134] on \(Stroke\) "button" at bounding box center [301, 134] width 6 height 1
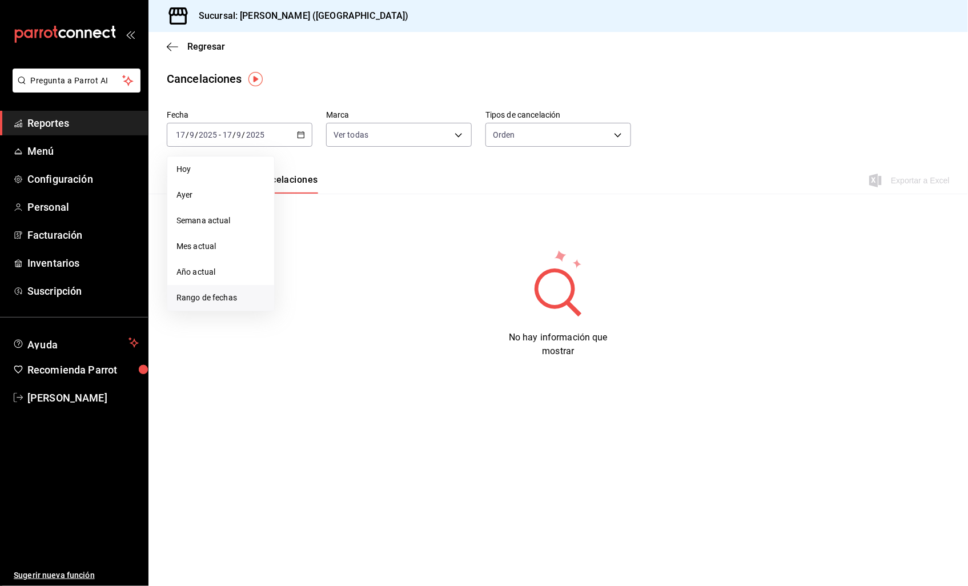
click at [202, 301] on span "Rango de fechas" at bounding box center [220, 298] width 88 height 12
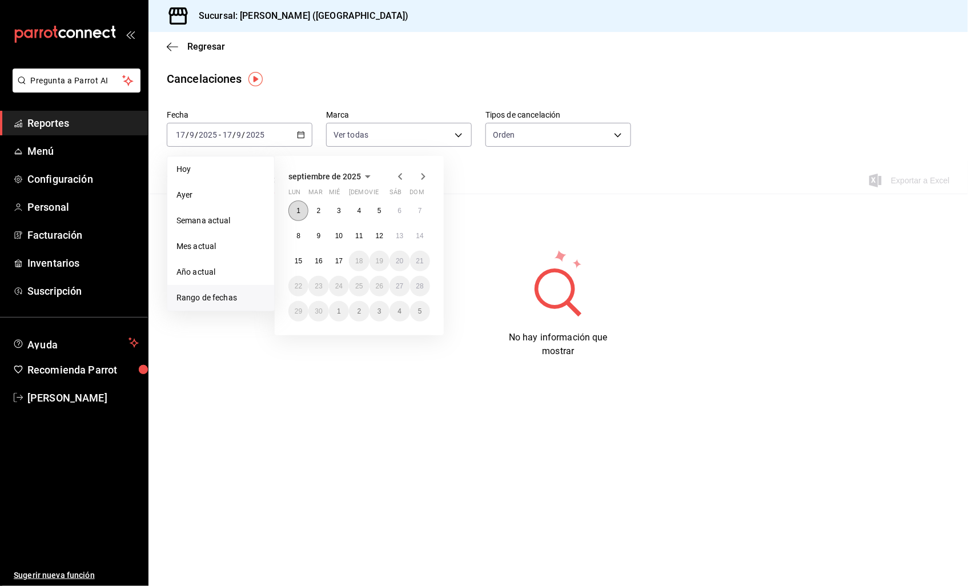
click at [295, 213] on button "1" at bounding box center [298, 210] width 20 height 21
click at [329, 263] on button "17" at bounding box center [339, 261] width 20 height 21
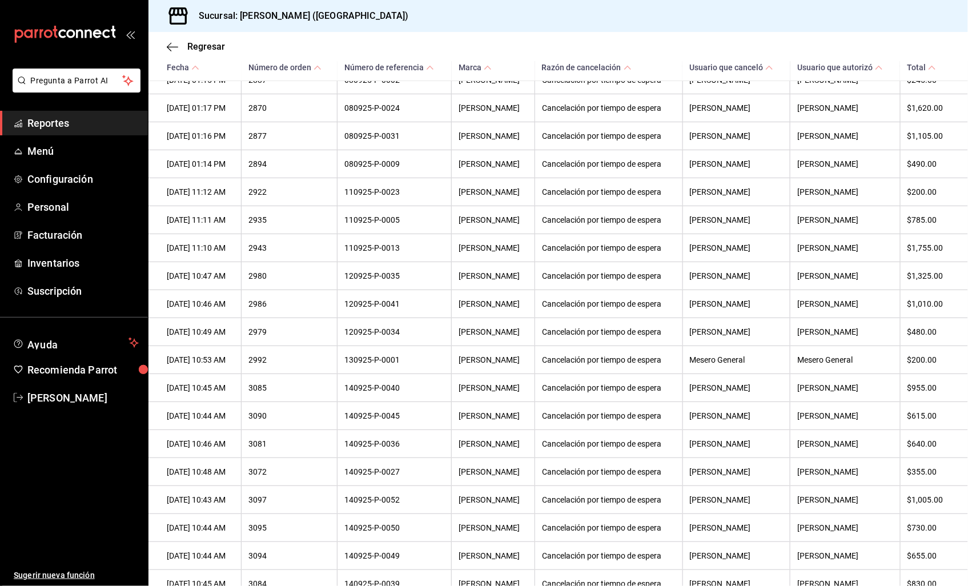
scroll to position [1125, 0]
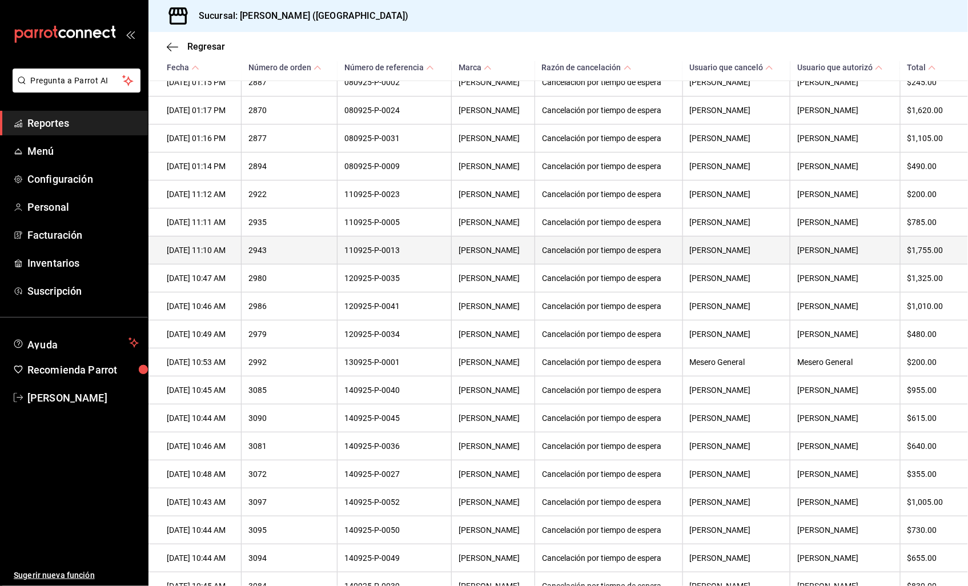
click at [661, 264] on th "Cancelación por tiempo de espera" at bounding box center [608, 250] width 147 height 28
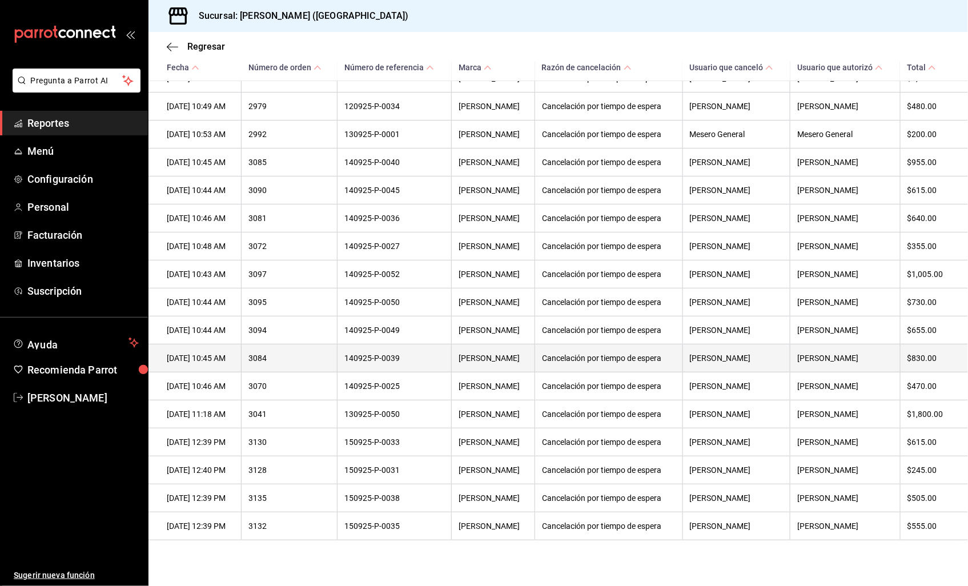
scroll to position [1379, 0]
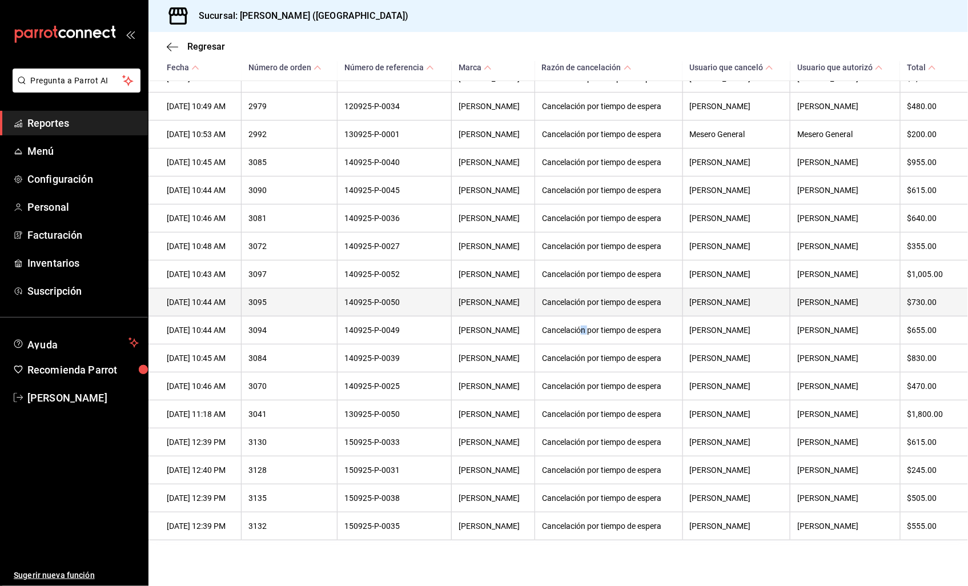
drag, startPoint x: 595, startPoint y: 12, endPoint x: 598, endPoint y: 312, distance: 299.7
click at [601, 316] on th "Cancelación por tiempo de espera" at bounding box center [608, 330] width 147 height 28
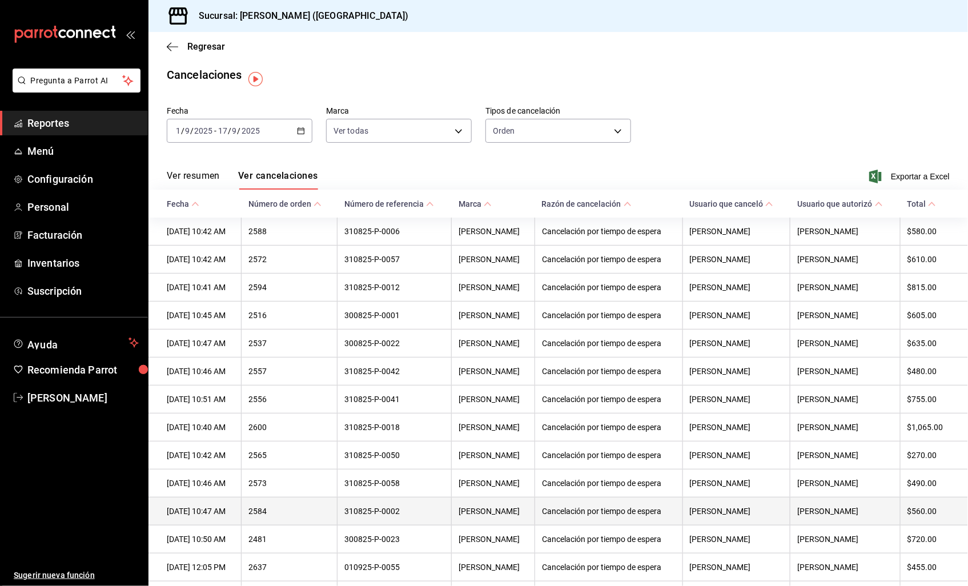
scroll to position [0, 0]
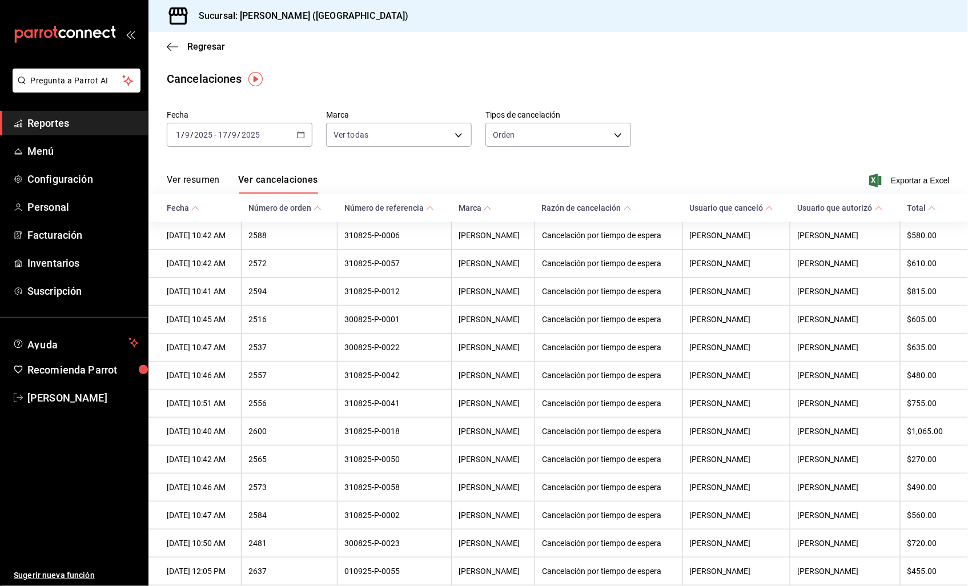
click at [808, 155] on div "Fecha [DATE] [DATE] - [DATE] [DATE] Marca Ver todas [object Object] Tipos de ca…" at bounding box center [558, 133] width 783 height 55
click at [883, 178] on span "Exportar a Excel" at bounding box center [910, 181] width 78 height 14
click at [591, 146] on body "Pregunta a Parrot AI Reportes Menú Configuración Personal Facturación Inventari…" at bounding box center [484, 293] width 968 height 586
click at [905, 178] on div at bounding box center [484, 293] width 968 height 586
click at [904, 183] on span "Exportar a Excel" at bounding box center [910, 181] width 78 height 14
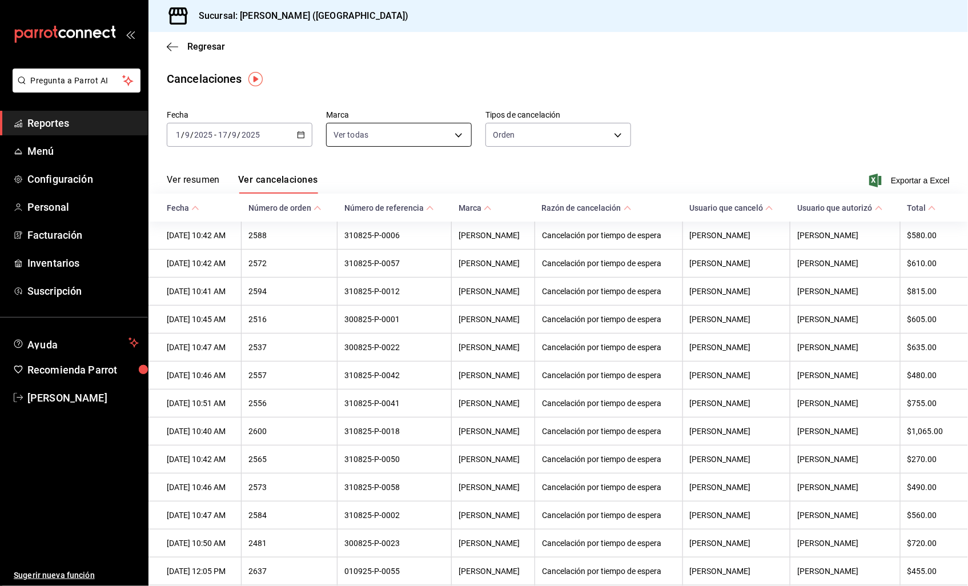
click at [396, 136] on body "Pregunta a Parrot AI Reportes Menú Configuración Personal Facturación Inventari…" at bounding box center [484, 293] width 968 height 586
click at [585, 112] on div at bounding box center [484, 293] width 968 height 586
click at [556, 146] on div "Ver todas Sakura Ramen - QuintanaRoo" at bounding box center [484, 293] width 968 height 586
click at [563, 134] on body "Pregunta a Parrot AI Reportes Menú Configuración Personal Facturación Inventari…" at bounding box center [484, 293] width 968 height 586
click at [510, 212] on li "Pago" at bounding box center [553, 208] width 143 height 19
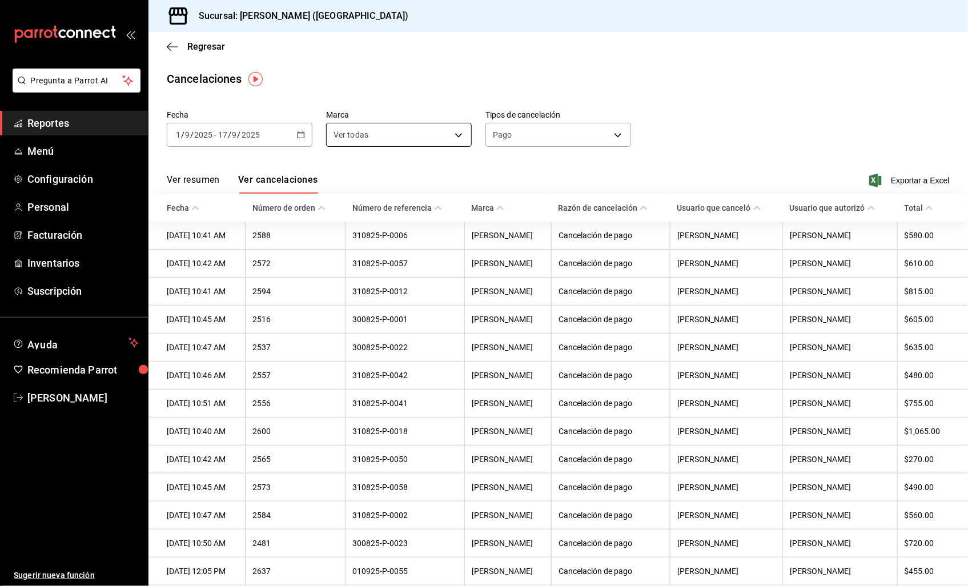
click at [456, 132] on body "Pregunta a Parrot AI Reportes Menú Configuración Personal Facturación Inventari…" at bounding box center [484, 293] width 968 height 586
click at [574, 178] on div at bounding box center [484, 293] width 968 height 586
click at [577, 143] on body "Pregunta a Parrot AI Reportes Menú Configuración Personal Facturación Inventari…" at bounding box center [484, 293] width 968 height 586
click at [534, 191] on li "Artículo" at bounding box center [553, 189] width 143 height 19
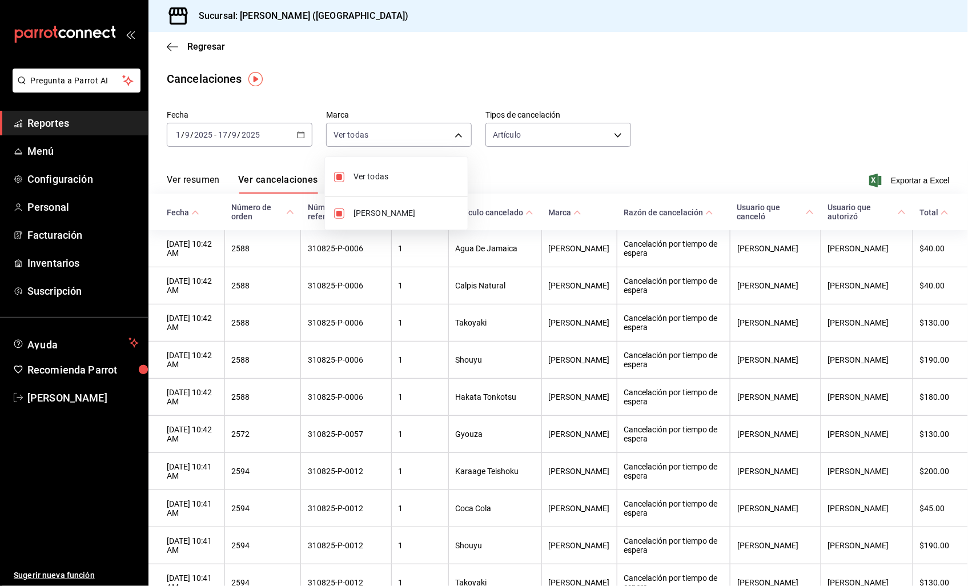
click at [425, 136] on body "Pregunta a Parrot AI Reportes Menú Configuración Personal Facturación Inventari…" at bounding box center [484, 293] width 968 height 586
click at [581, 124] on div at bounding box center [484, 293] width 968 height 586
click at [540, 140] on body "Pregunta a Parrot AI Reportes Menú Configuración Personal Facturación Inventari…" at bounding box center [484, 293] width 968 height 586
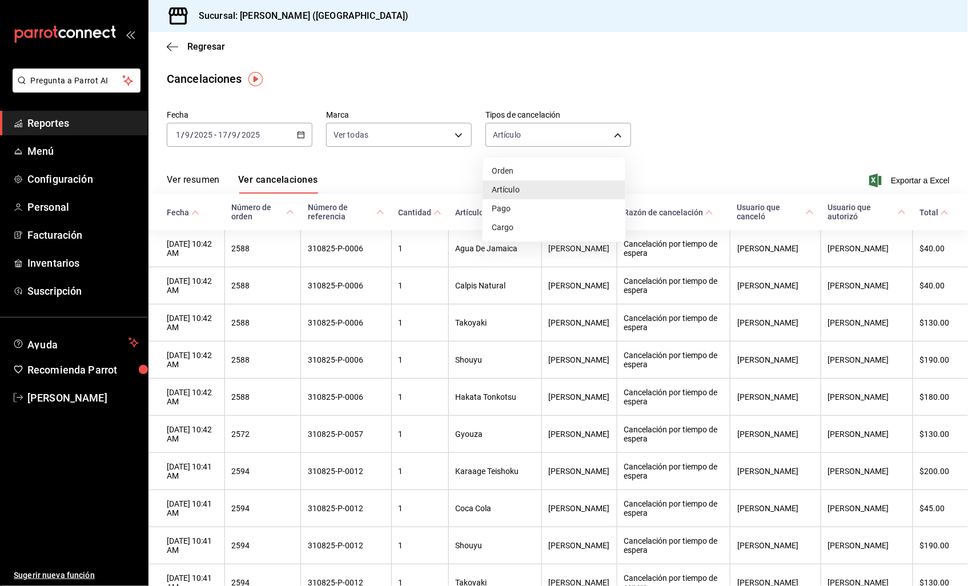
click at [516, 207] on li "Pago" at bounding box center [553, 208] width 143 height 19
type input "ORDER_PAYMENT"
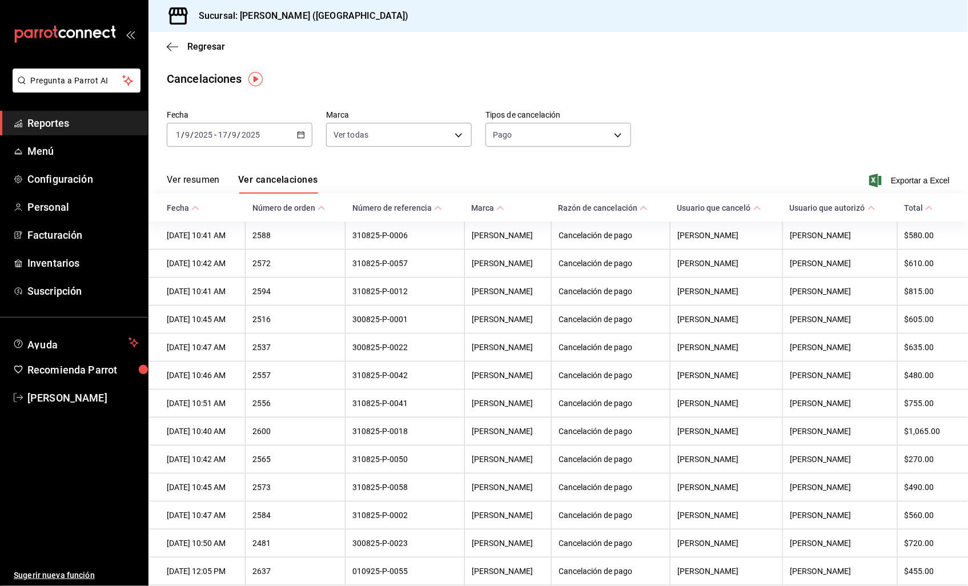
click at [908, 212] on span "Total" at bounding box center [918, 207] width 29 height 9
click at [378, 135] on body "Pregunta a Parrot AI Reportes Menú Configuración Personal Facturación Inventari…" at bounding box center [484, 293] width 968 height 586
click at [209, 183] on div at bounding box center [484, 293] width 968 height 586
click at [208, 180] on button "Ver resumen" at bounding box center [193, 183] width 53 height 19
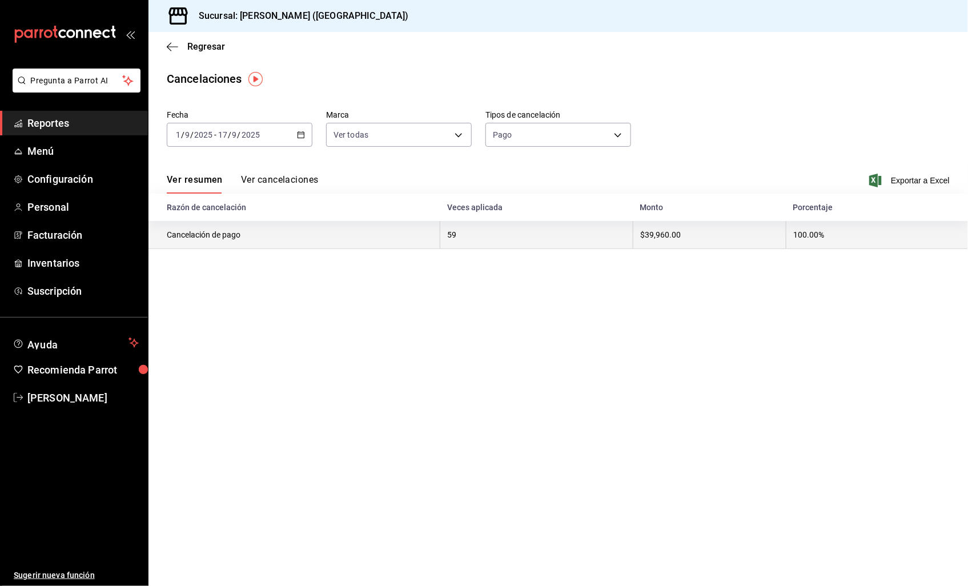
click at [563, 241] on th "59" at bounding box center [536, 235] width 193 height 28
click at [691, 232] on th "$39,960.00" at bounding box center [709, 235] width 153 height 28
click at [829, 235] on th "100.00%" at bounding box center [877, 235] width 182 height 28
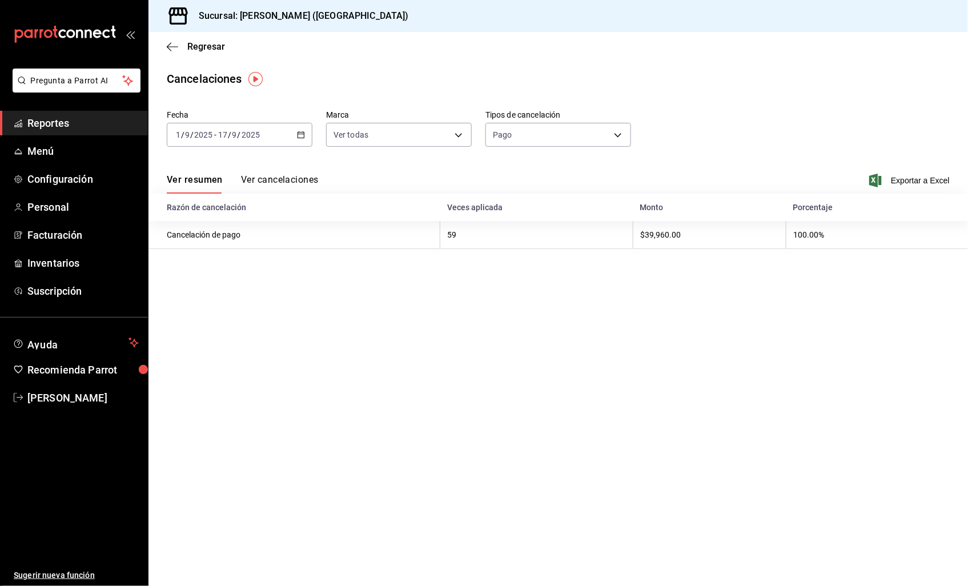
click at [293, 173] on div "Ver resumen Ver cancelaciones Exportar a Excel" at bounding box center [557, 176] width 819 height 33
click at [284, 187] on button "Ver cancelaciones" at bounding box center [280, 183] width 78 height 19
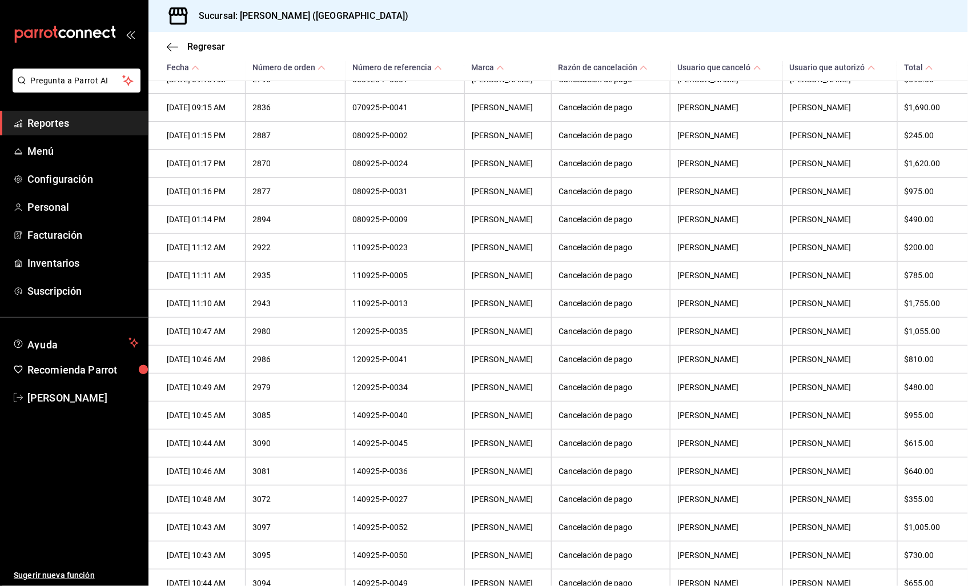
scroll to position [1078, 0]
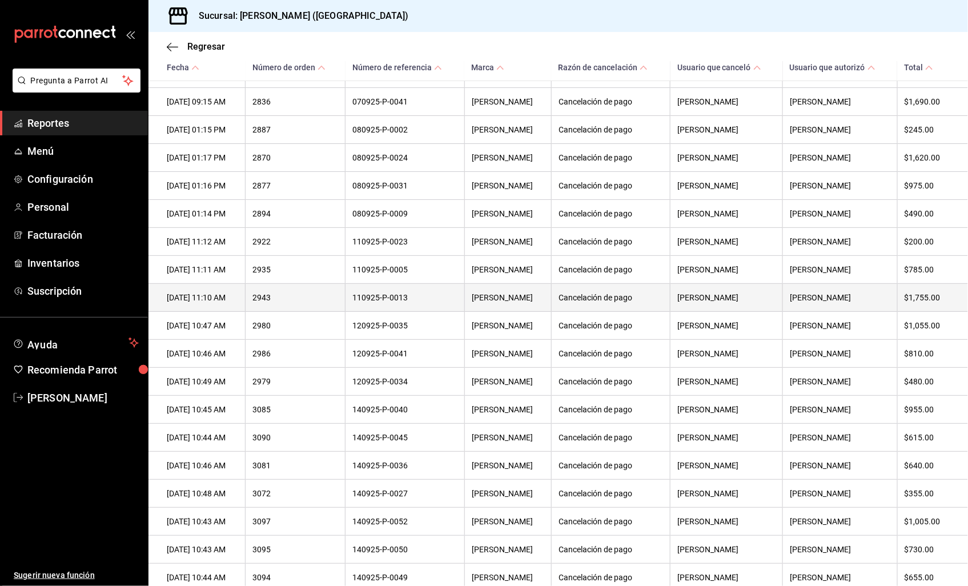
click at [551, 308] on th "[PERSON_NAME]" at bounding box center [507, 298] width 87 height 28
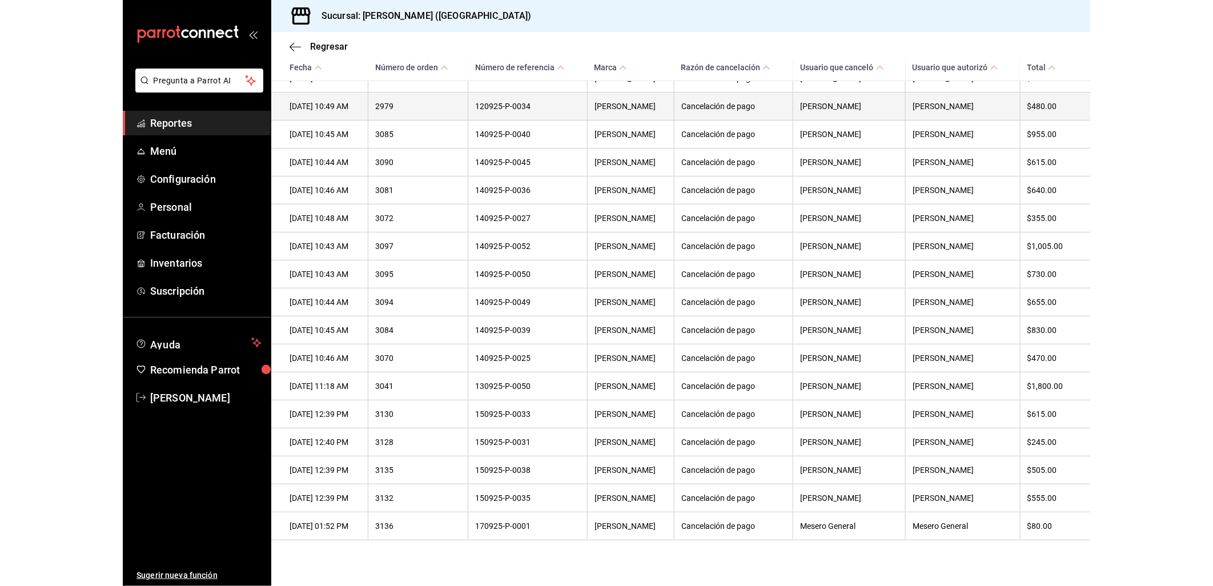
scroll to position [1379, 0]
